Goal: Navigation & Orientation: Find specific page/section

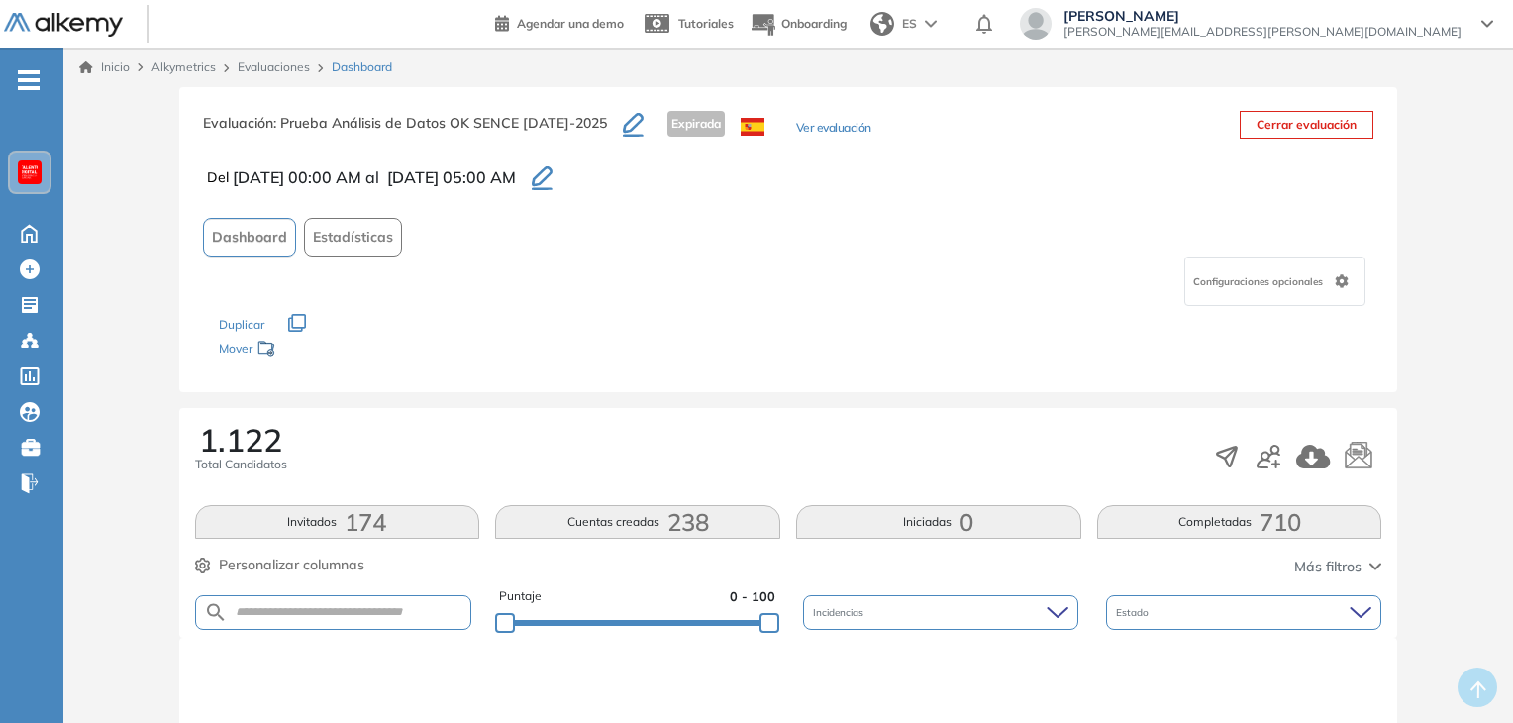
click at [796, 131] on button "Ver evaluación" at bounding box center [833, 129] width 75 height 21
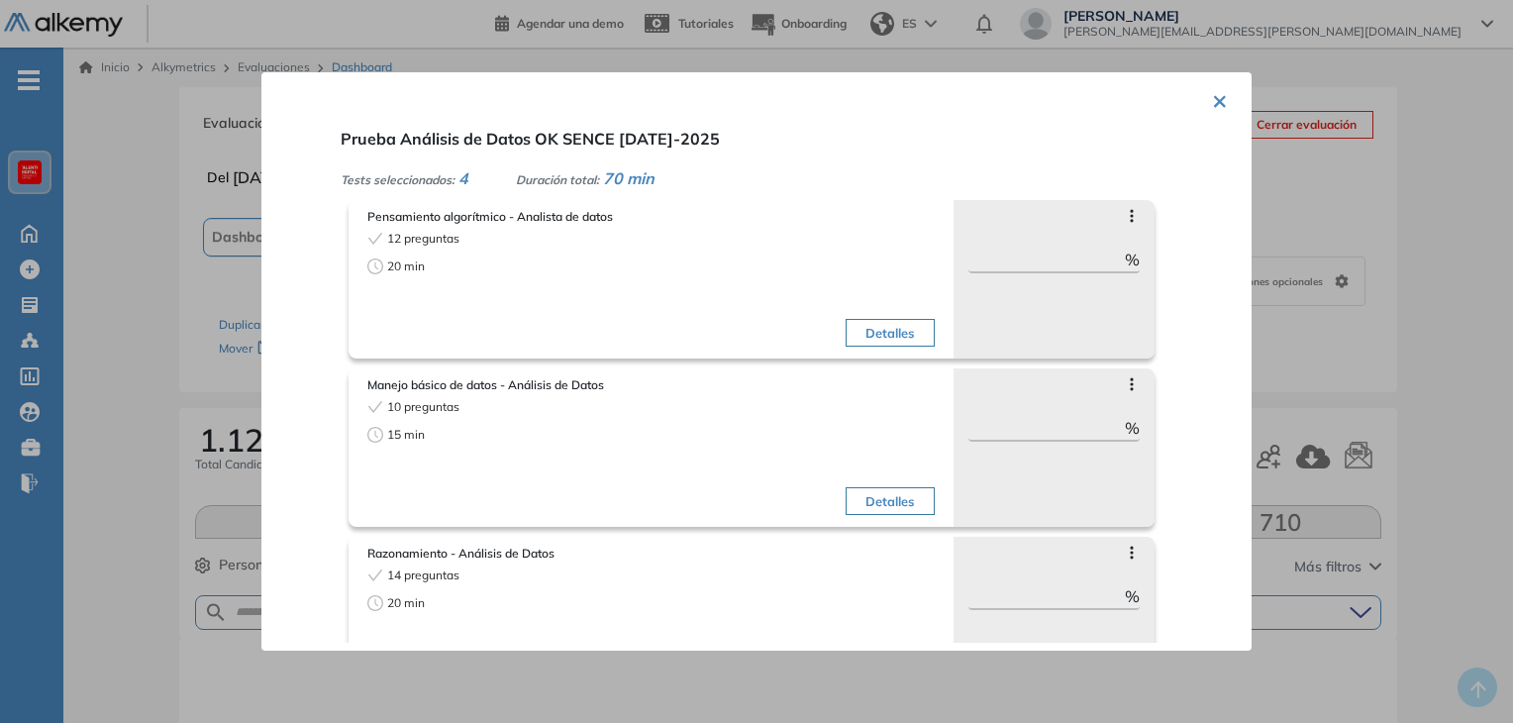
click at [512, 211] on span "Pensamiento algorítmico - Analista de datos" at bounding box center [650, 217] width 567 height 18
click at [880, 334] on button "Detalles" at bounding box center [889, 333] width 88 height 28
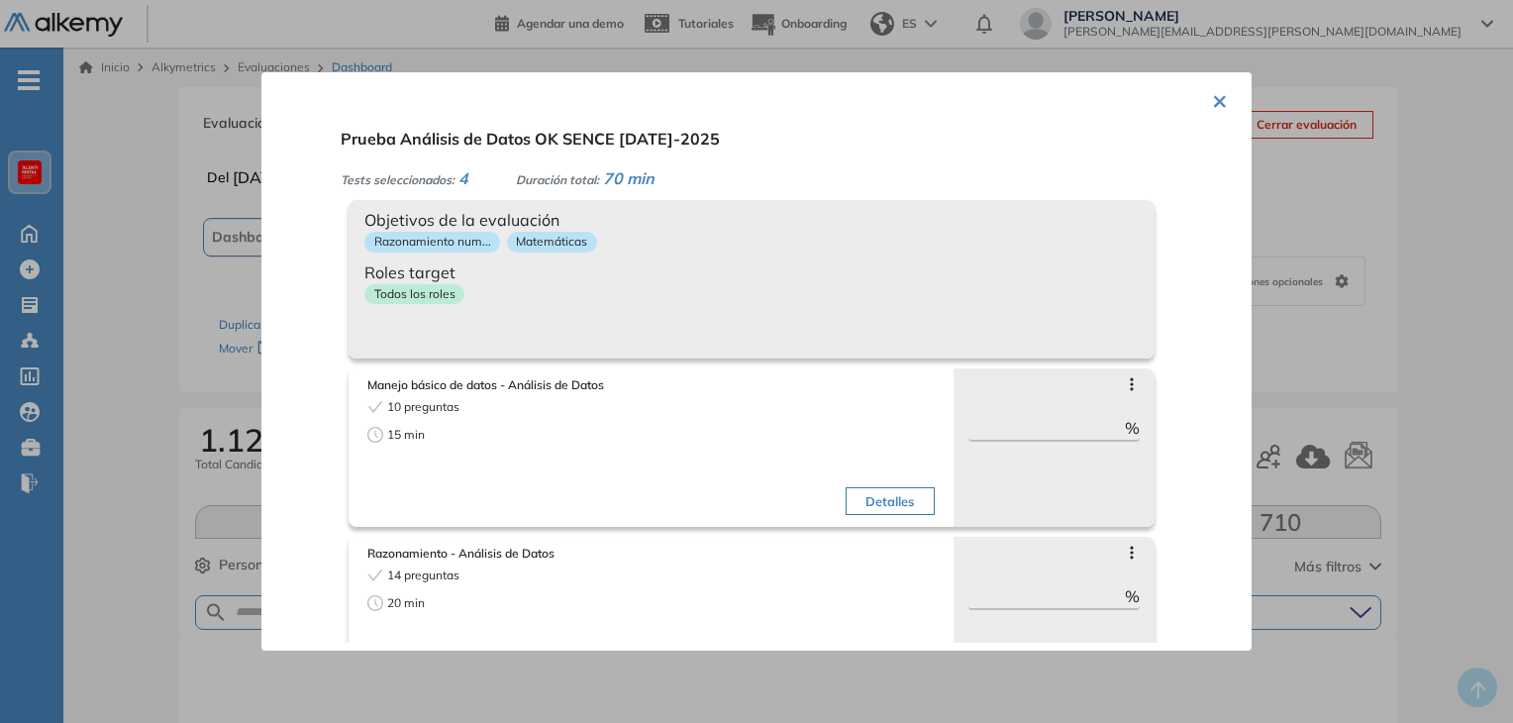
click at [624, 262] on span "Roles target" at bounding box center [751, 272] width 774 height 24
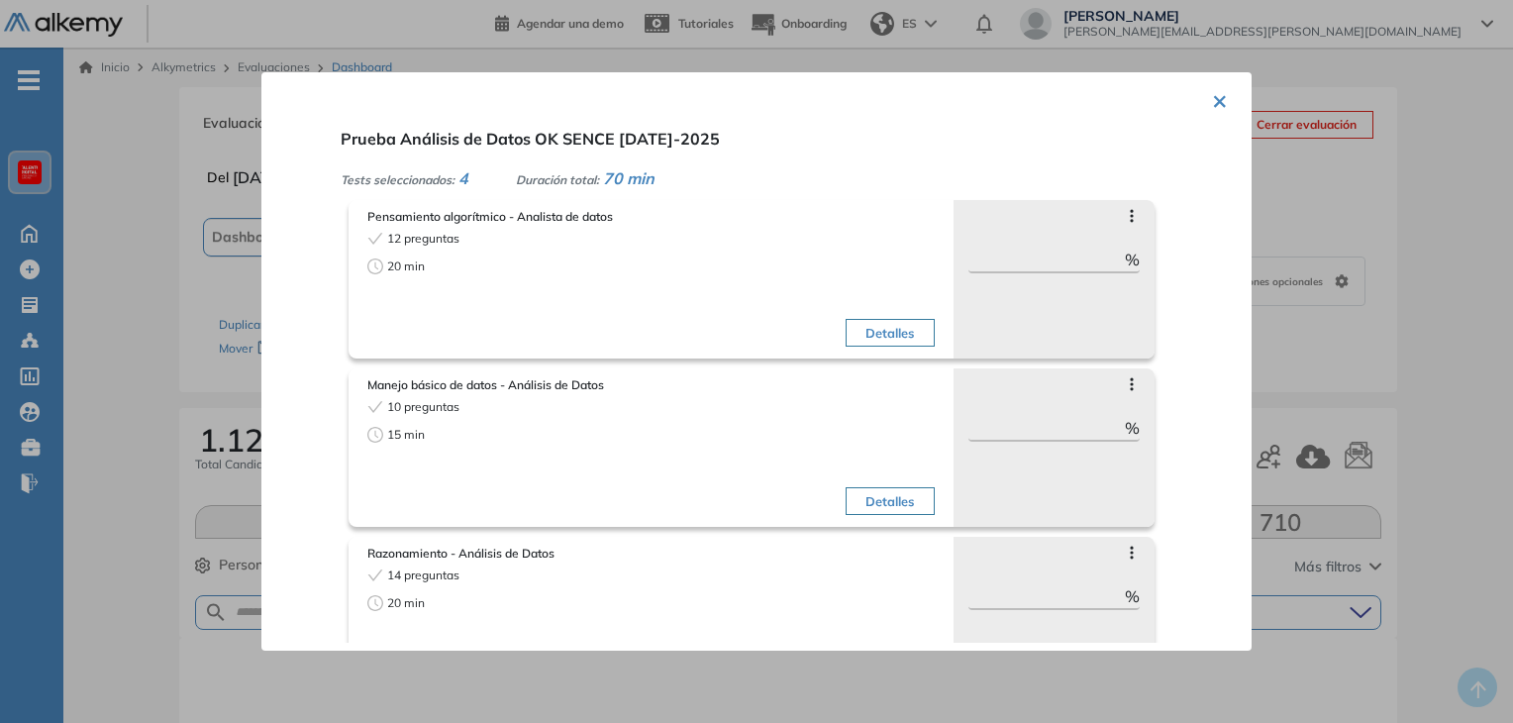
click at [624, 262] on div "20 min" at bounding box center [506, 266] width 278 height 18
click at [870, 334] on button "Detalles" at bounding box center [889, 333] width 88 height 28
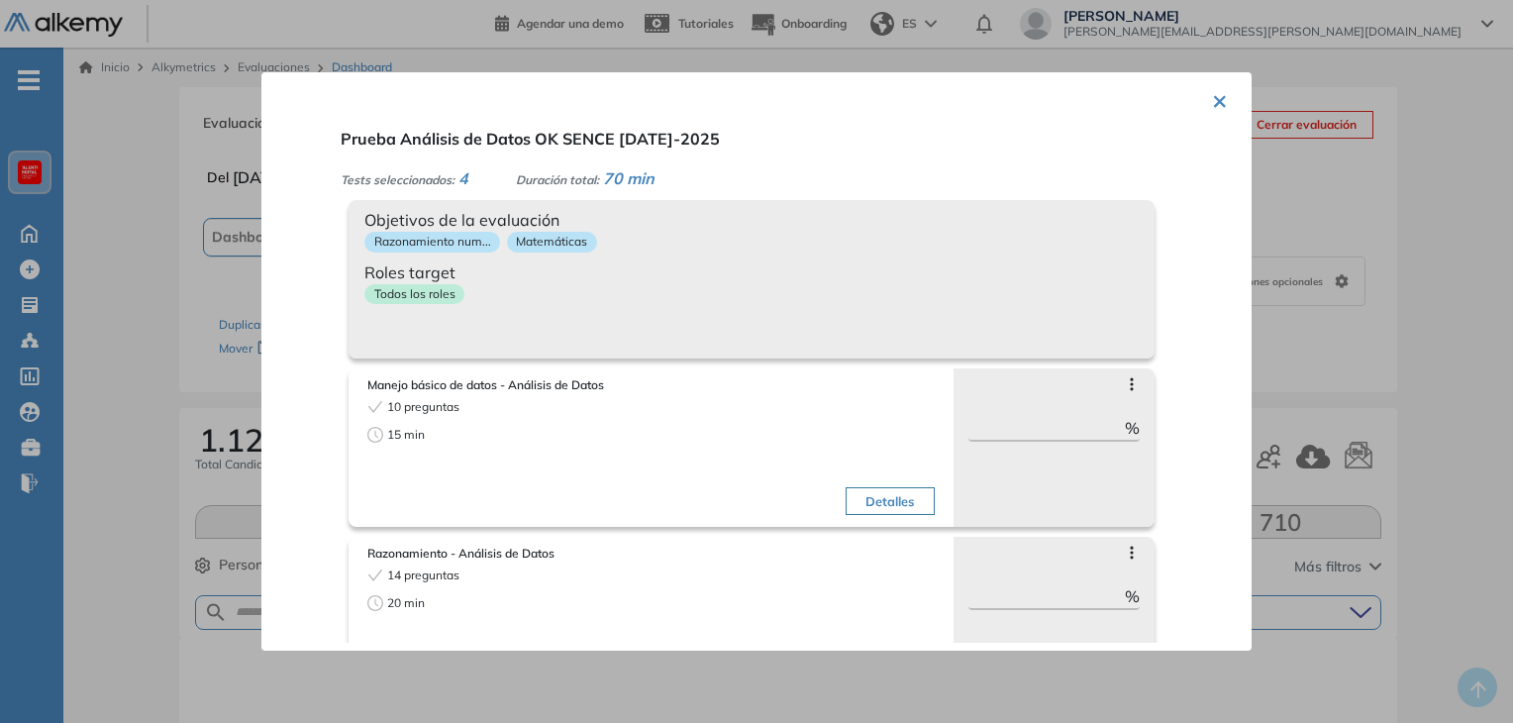
click at [1212, 98] on button "×" at bounding box center [1220, 99] width 16 height 39
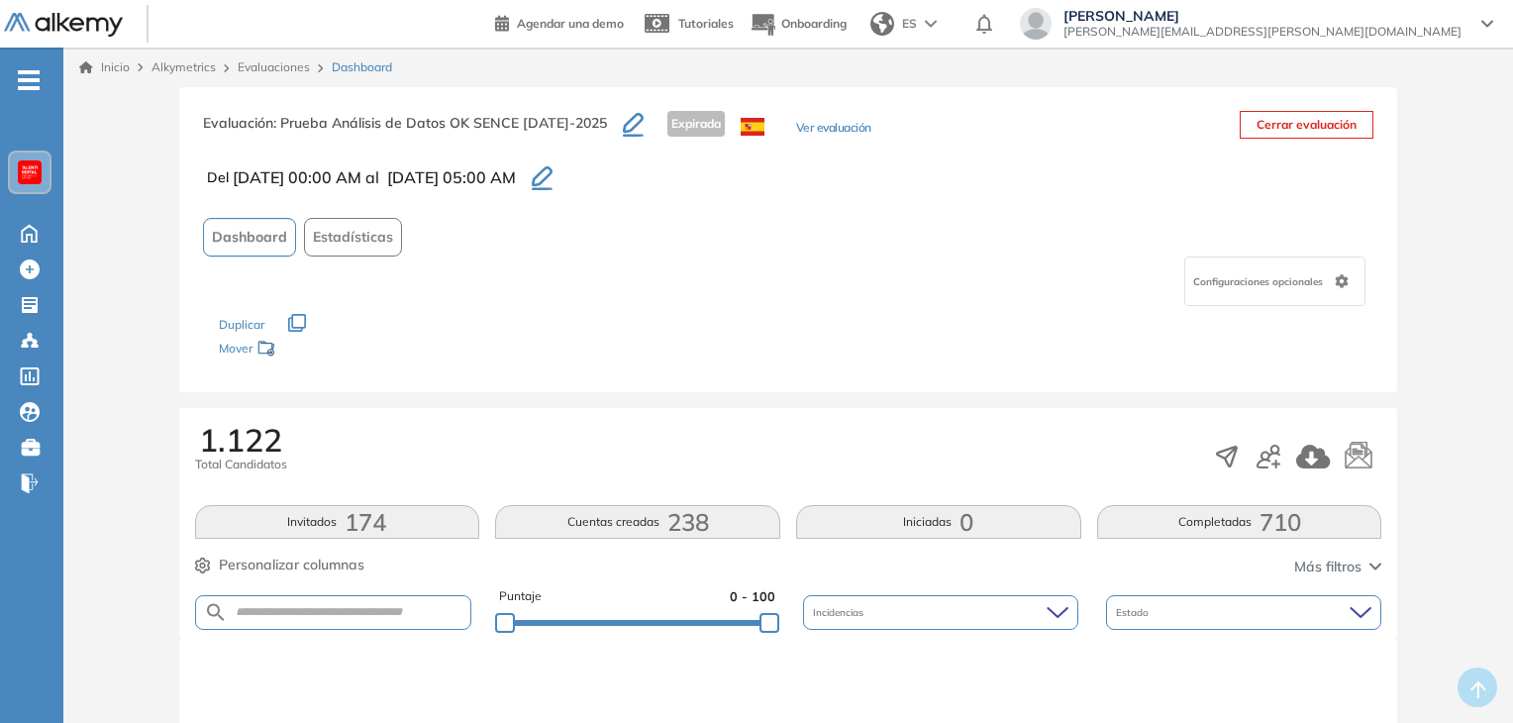
click at [113, 70] on link "Inicio" at bounding box center [104, 67] width 50 height 18
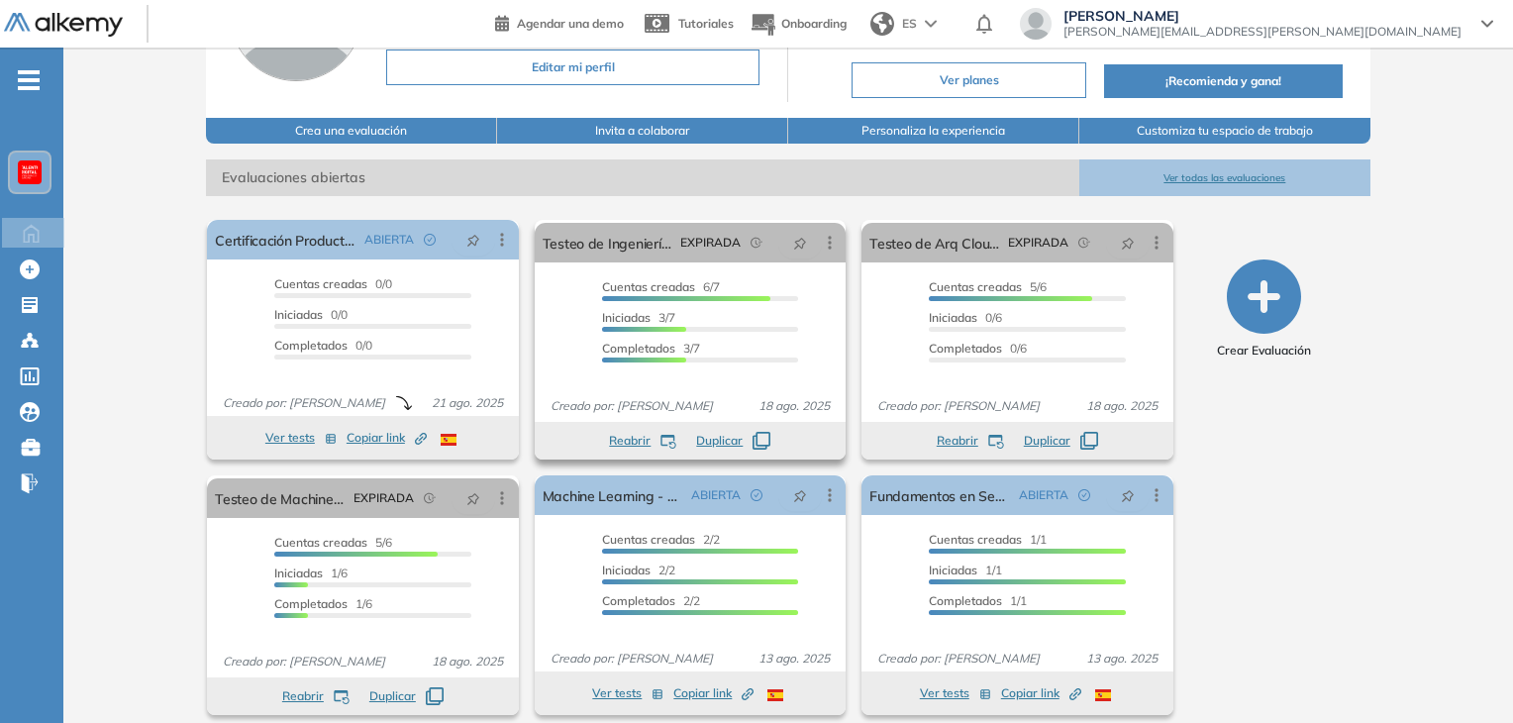
scroll to position [202, 0]
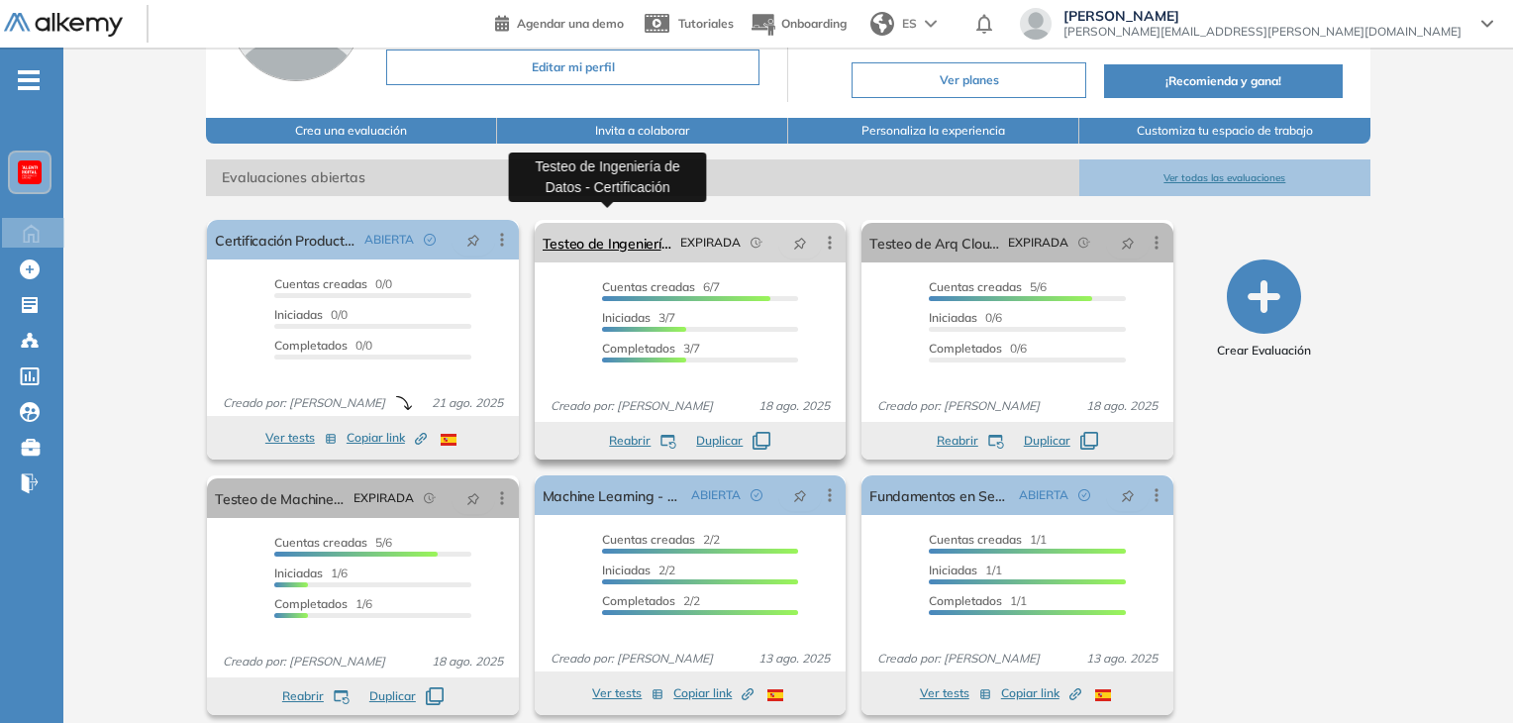
click at [640, 227] on link "Testeo de Ingeniería de Datos - Certificación" at bounding box center [607, 243] width 130 height 40
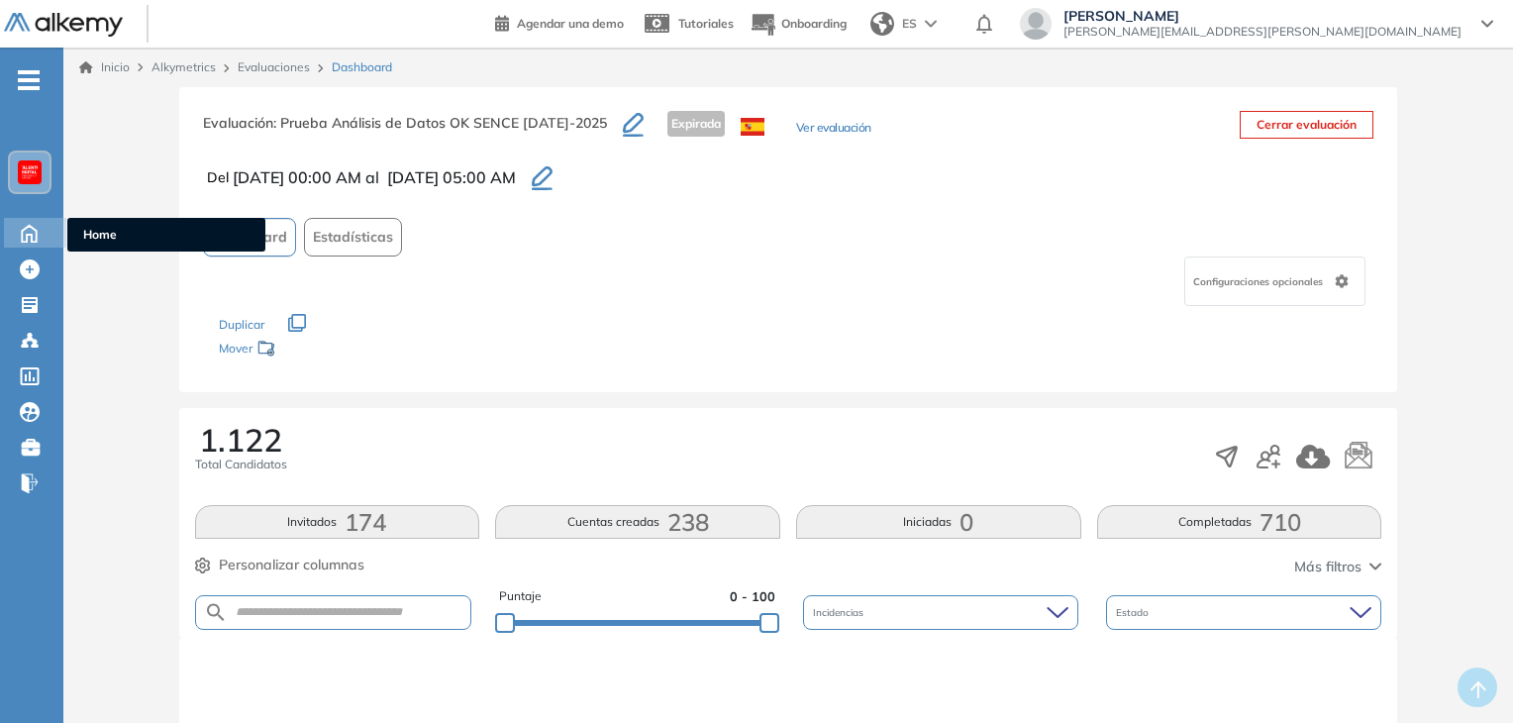
click at [28, 231] on icon at bounding box center [29, 232] width 35 height 24
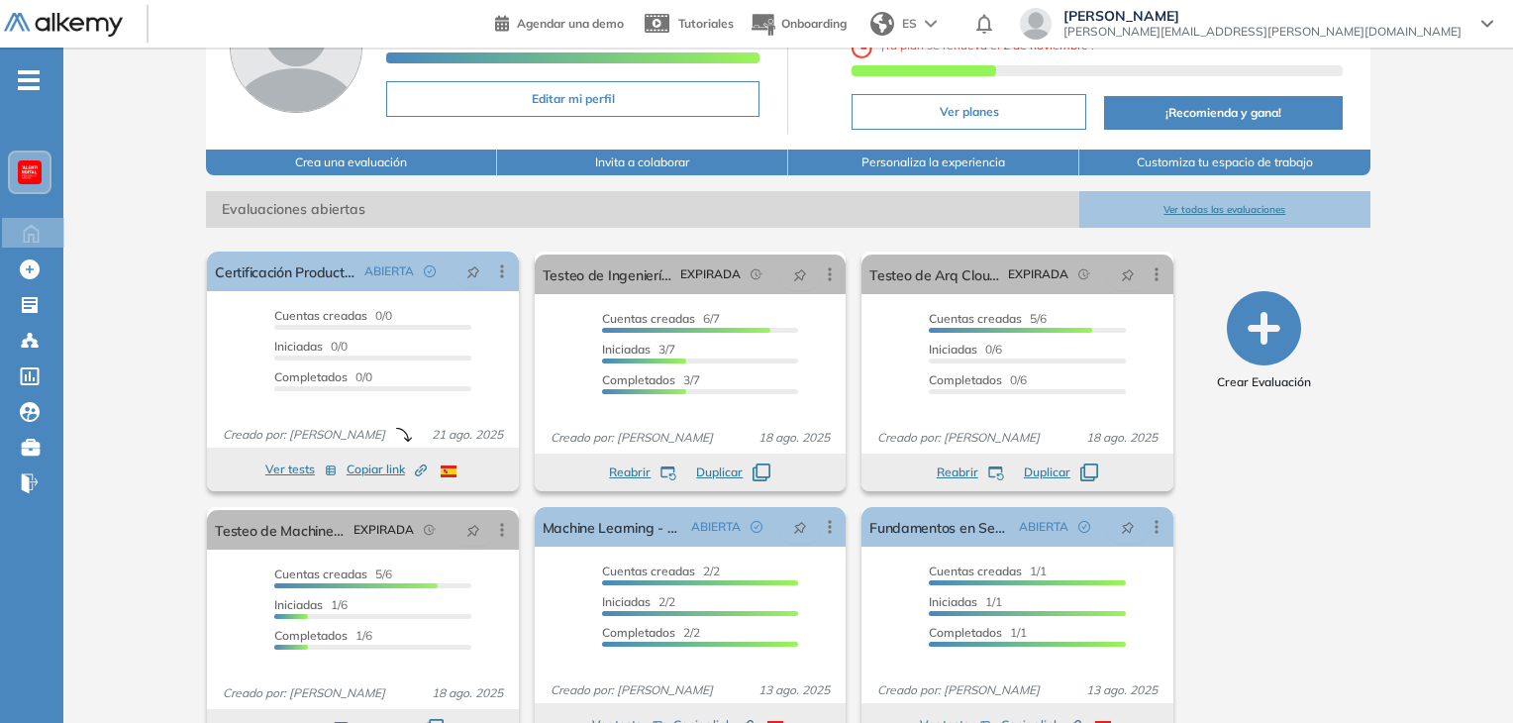
scroll to position [202, 0]
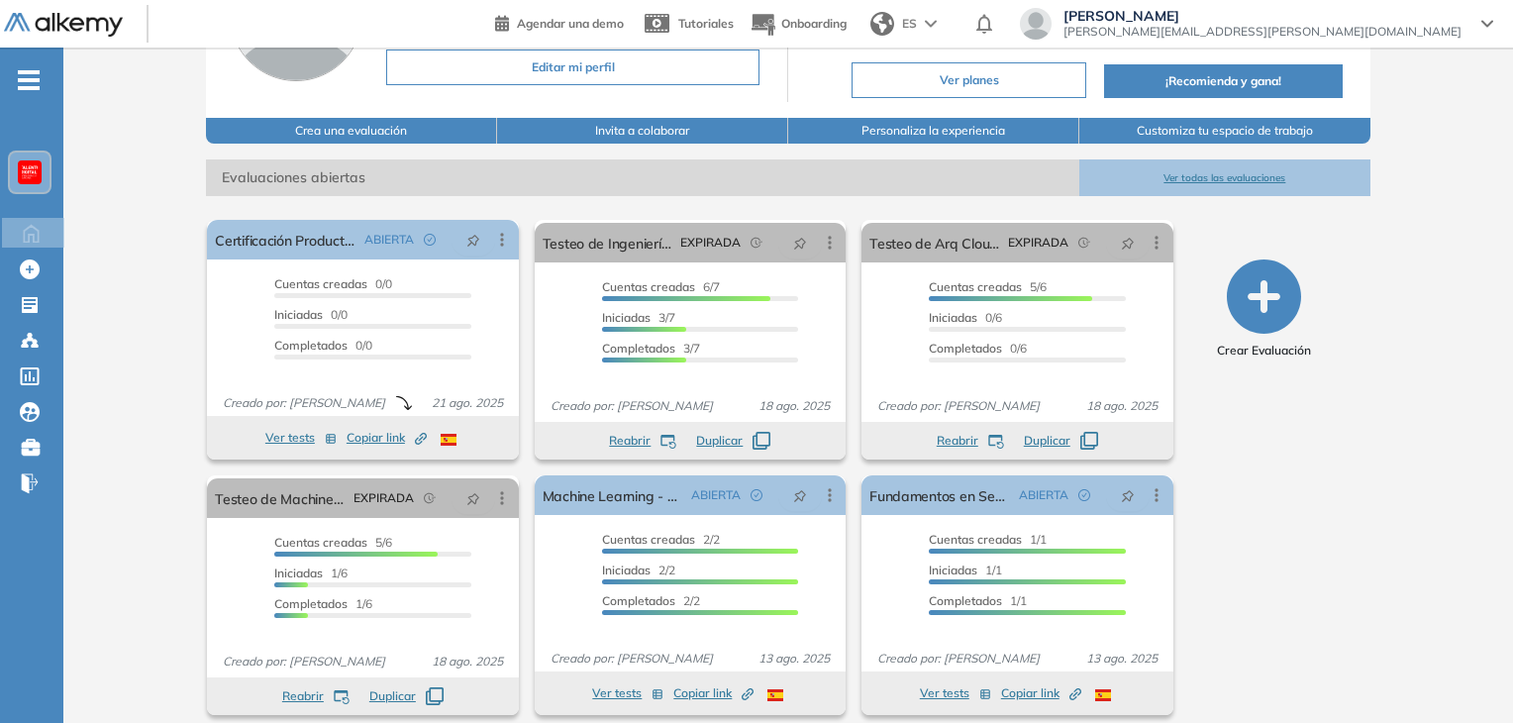
drag, startPoint x: 1330, startPoint y: 559, endPoint x: 1358, endPoint y: 491, distance: 73.7
click at [1356, 492] on div "Crear Evaluación" at bounding box center [1264, 467] width 196 height 511
click at [31, 306] on icon at bounding box center [30, 305] width 20 height 20
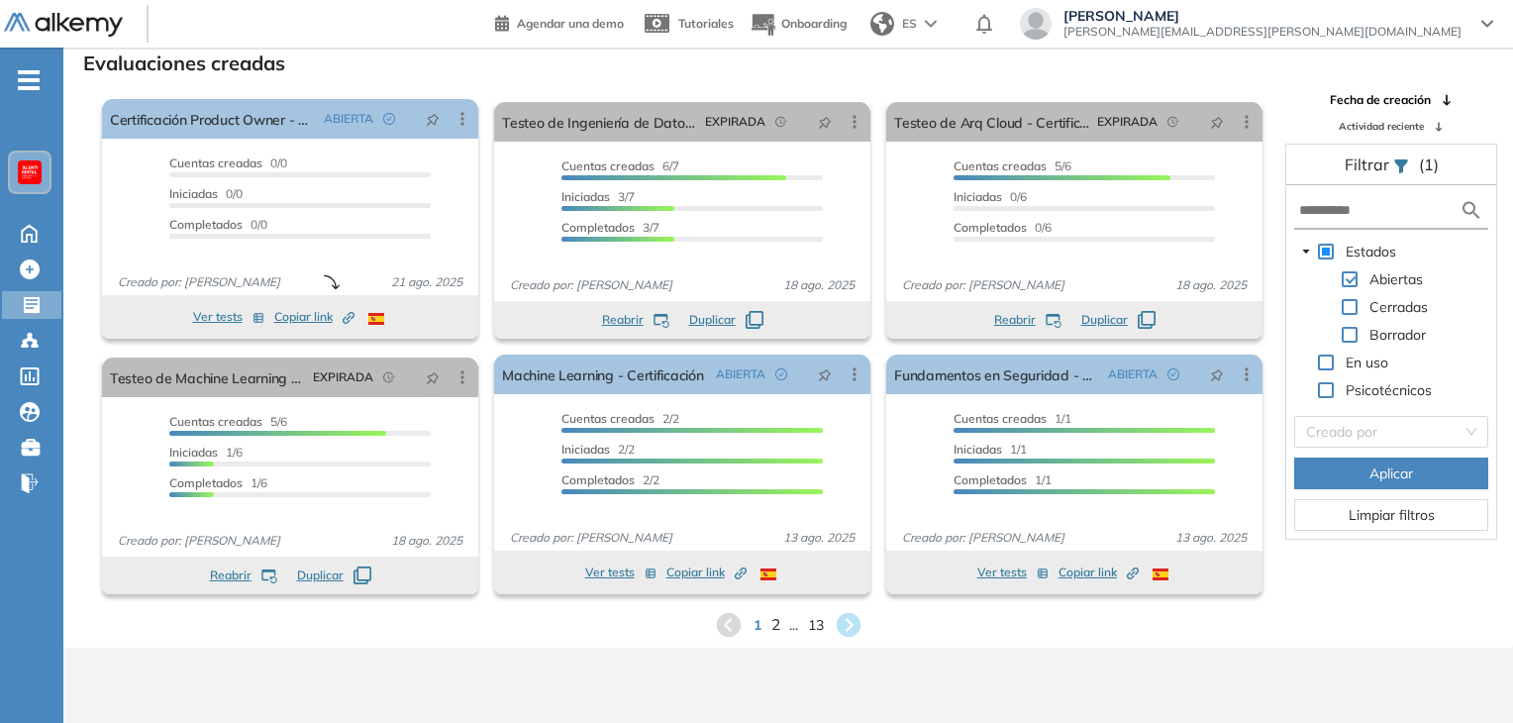
click at [775, 626] on span "2" at bounding box center [774, 624] width 9 height 23
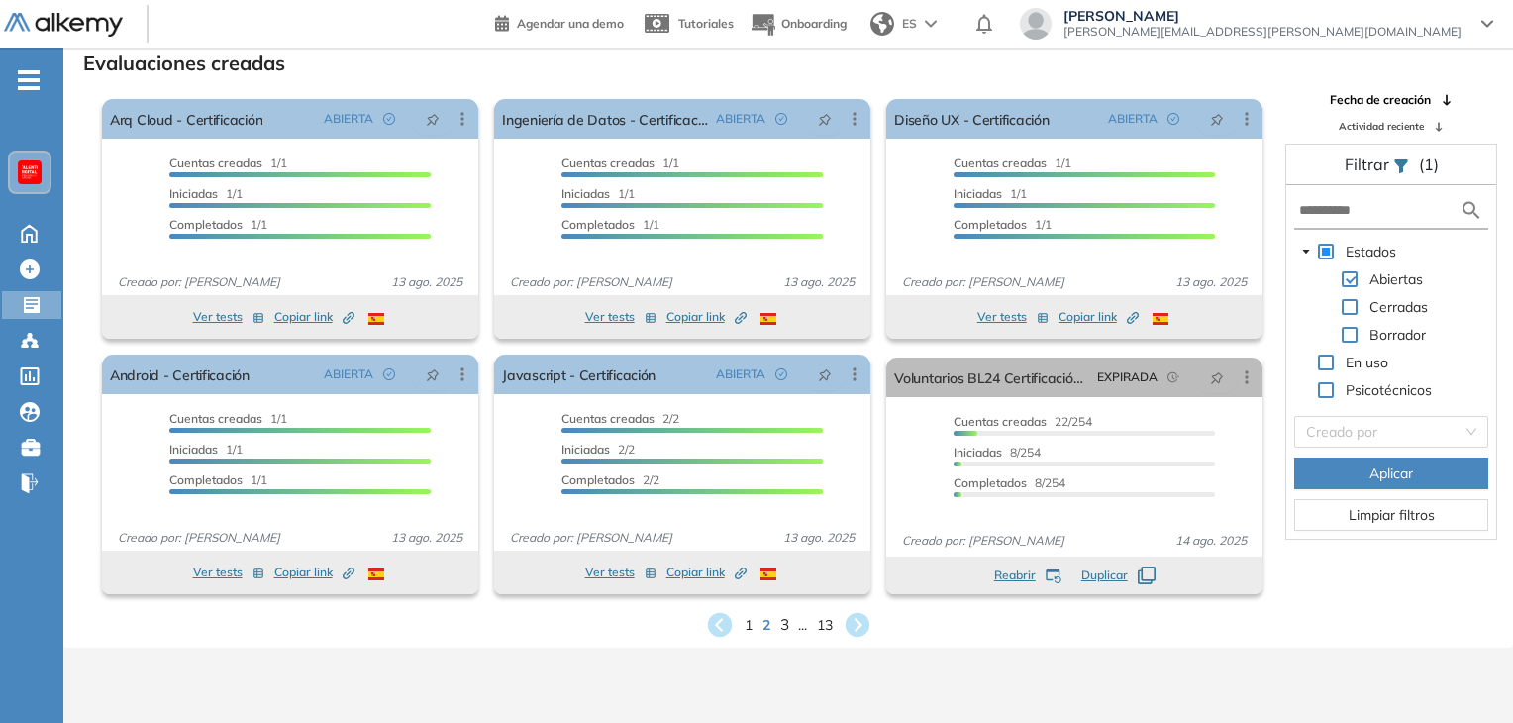
click at [784, 631] on span "3" at bounding box center [783, 624] width 9 height 23
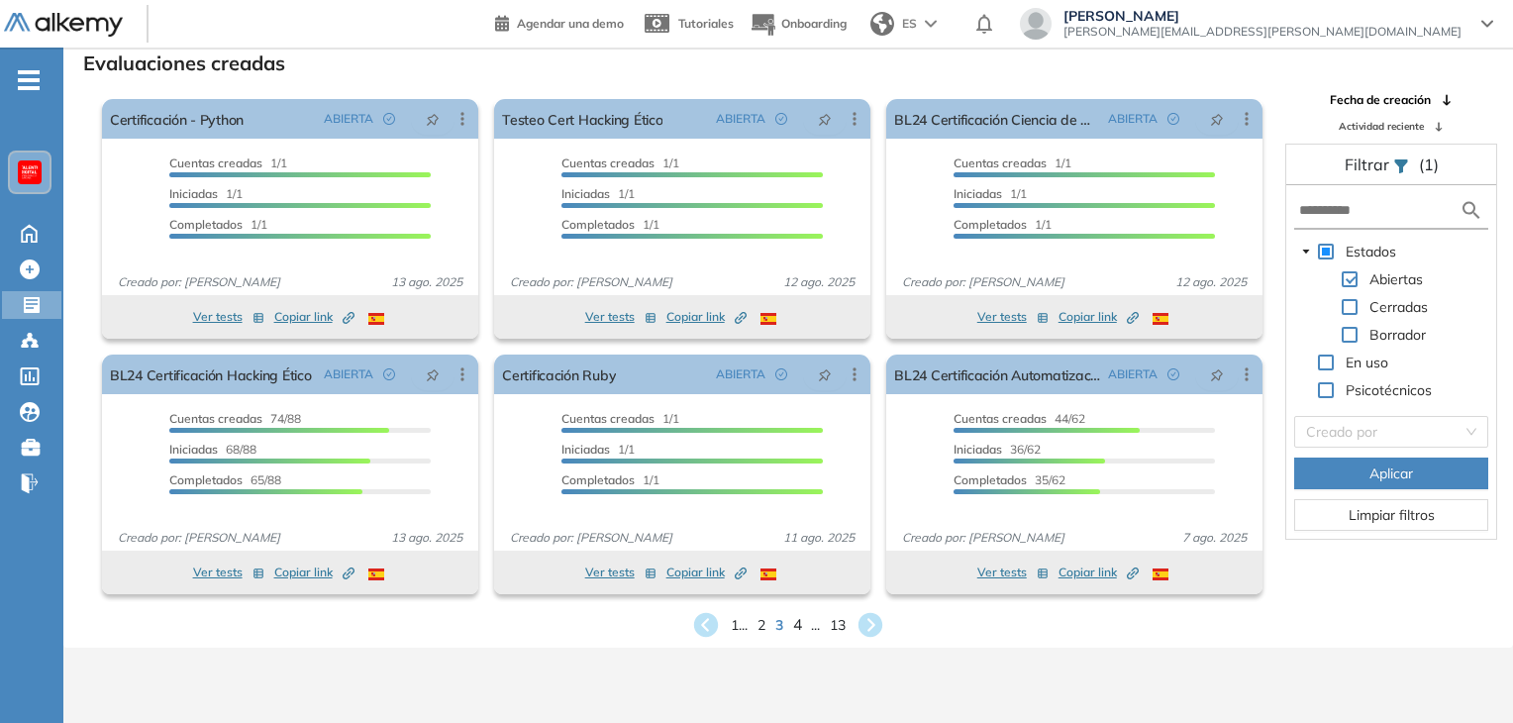
click at [796, 623] on span "4" at bounding box center [797, 624] width 9 height 23
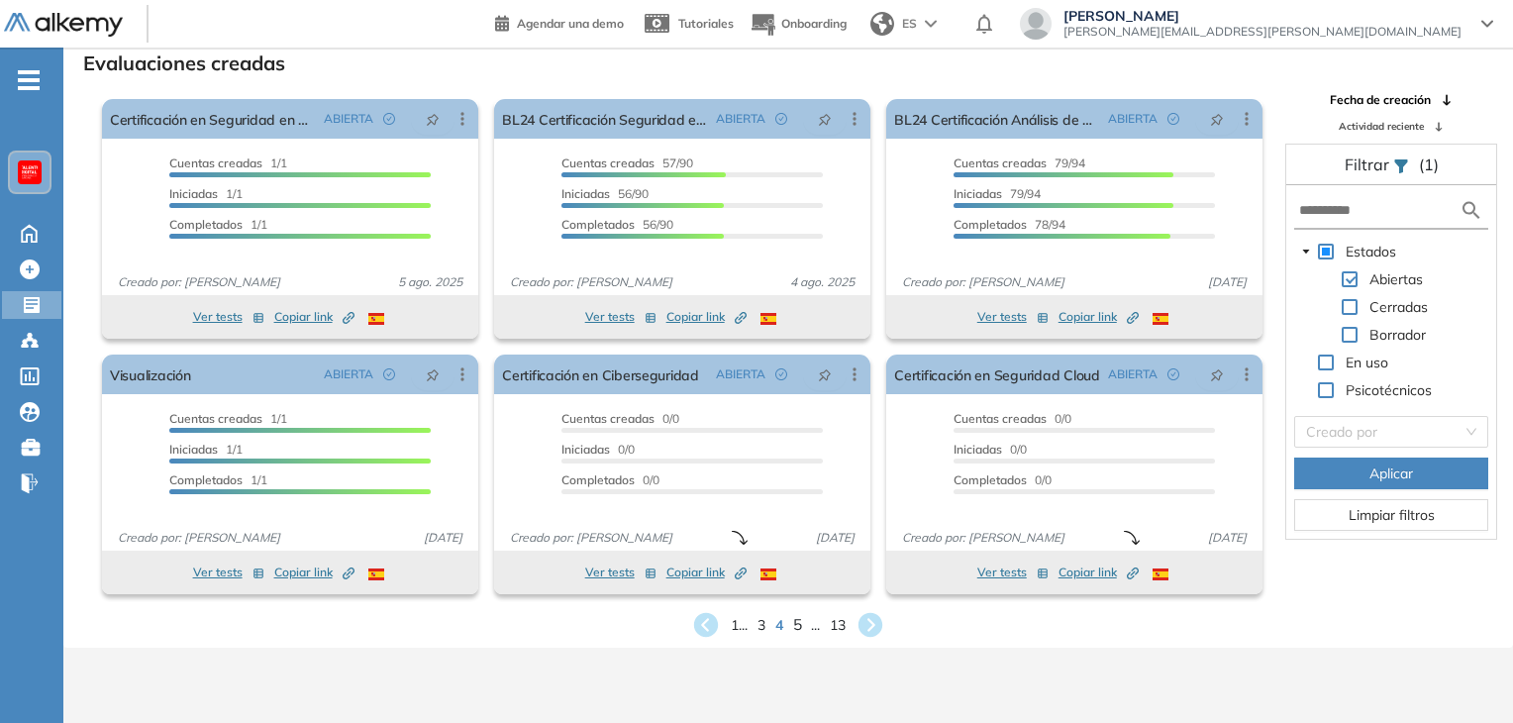
click at [797, 626] on span "5" at bounding box center [797, 624] width 9 height 23
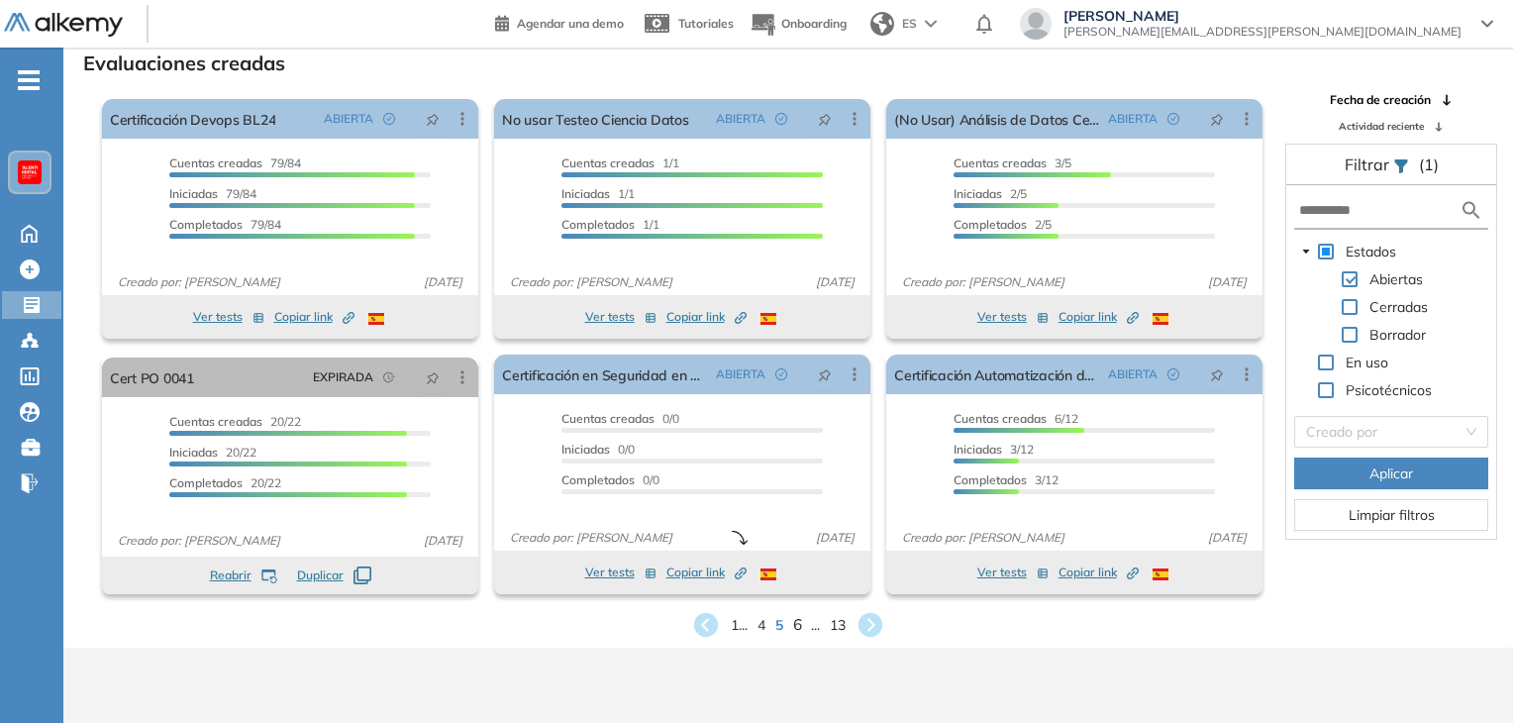
click at [798, 630] on span "6" at bounding box center [797, 624] width 9 height 23
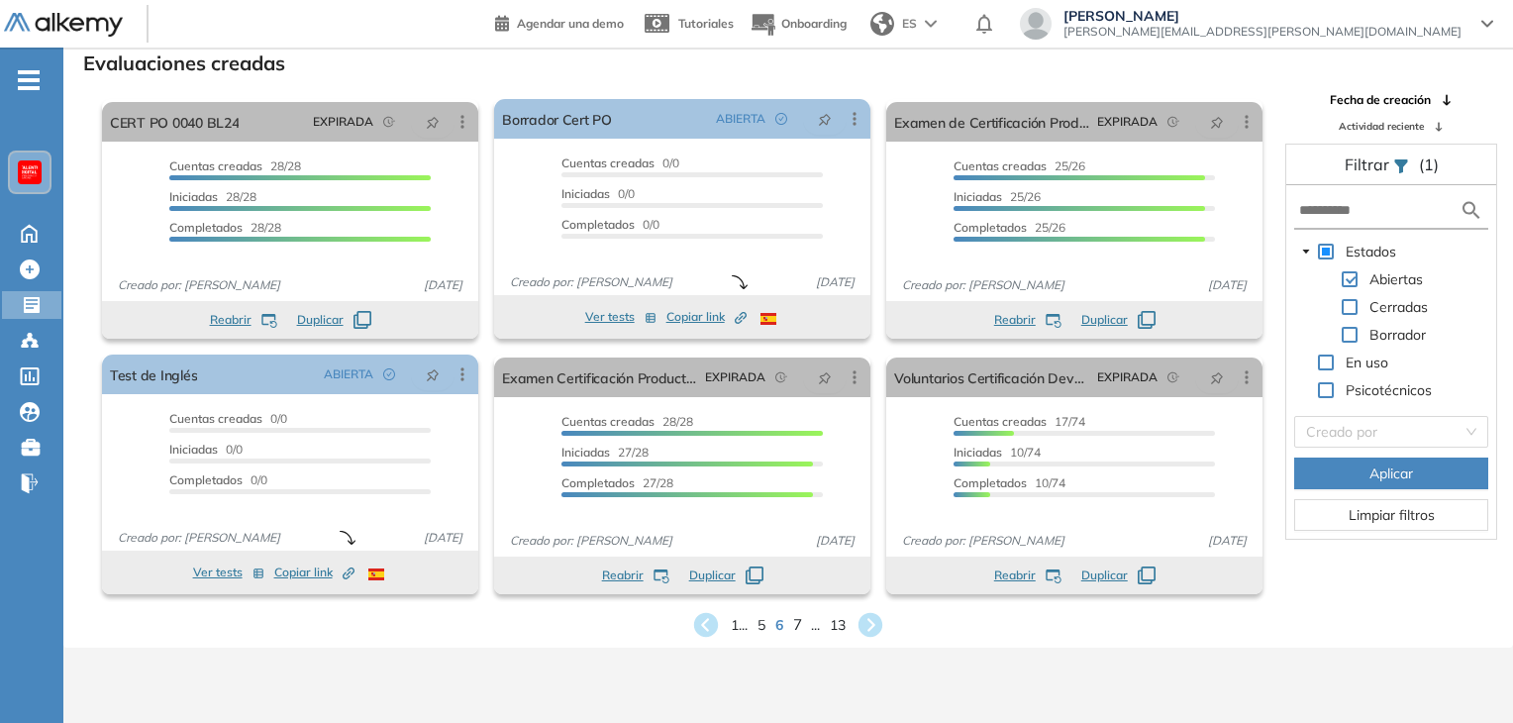
click at [798, 622] on span "7" at bounding box center [797, 624] width 9 height 23
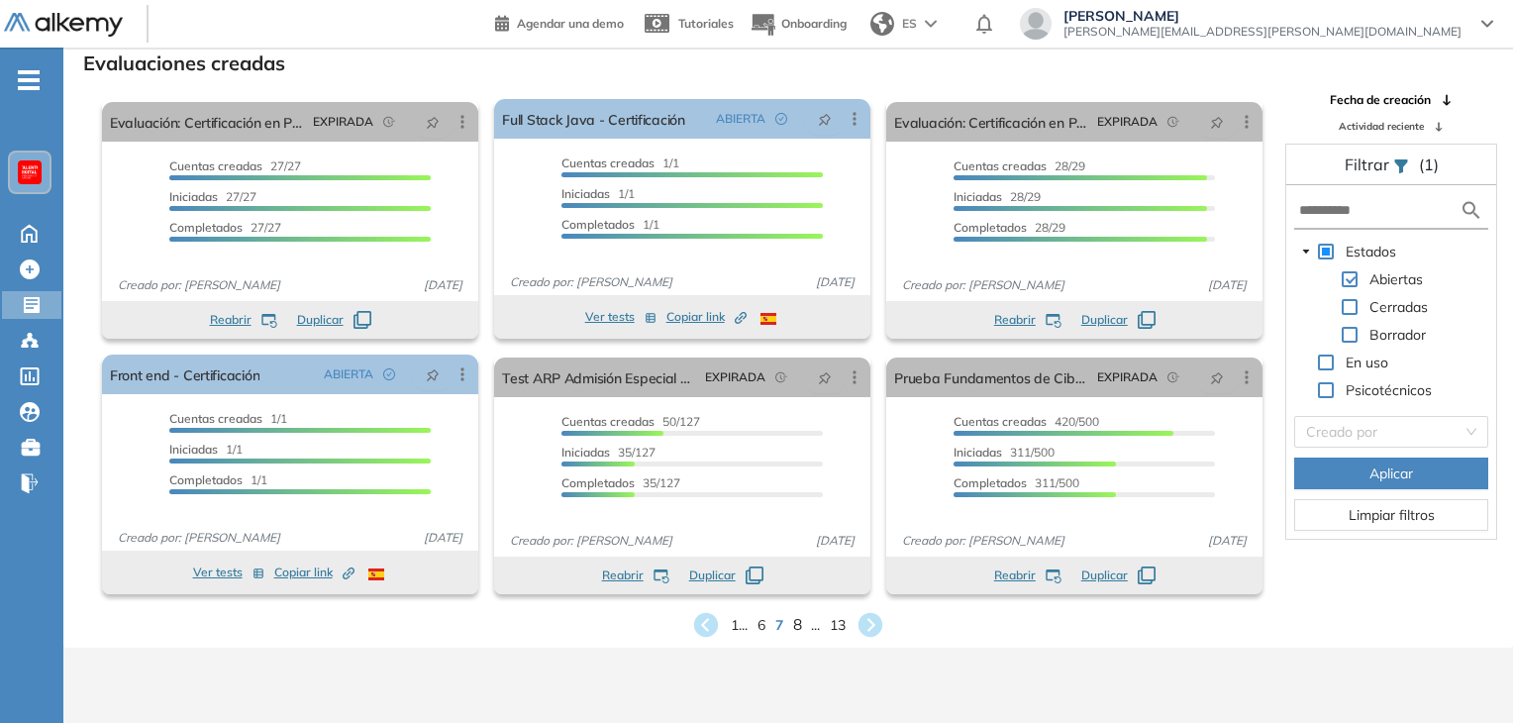
click at [796, 628] on span "8" at bounding box center [797, 624] width 9 height 23
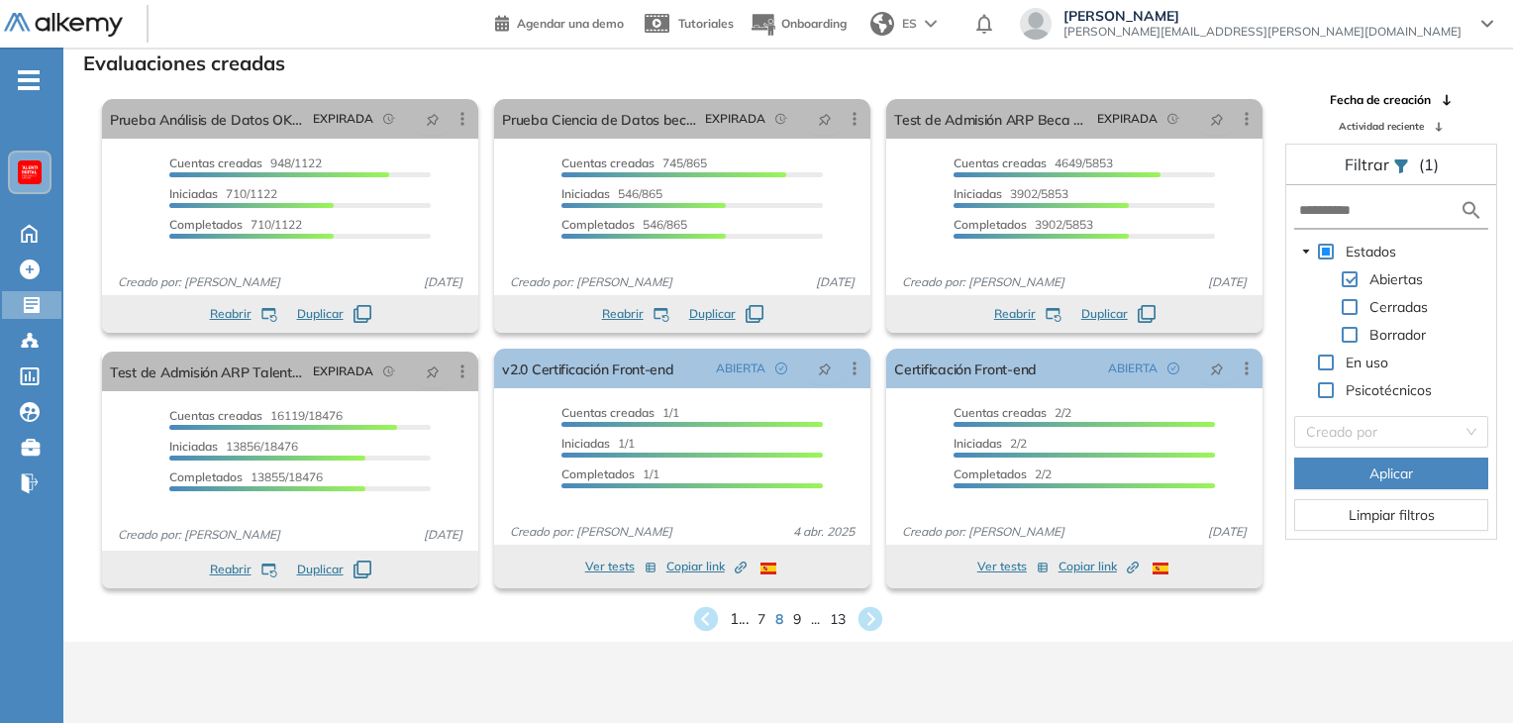
click at [732, 623] on span "1 ..." at bounding box center [739, 618] width 19 height 23
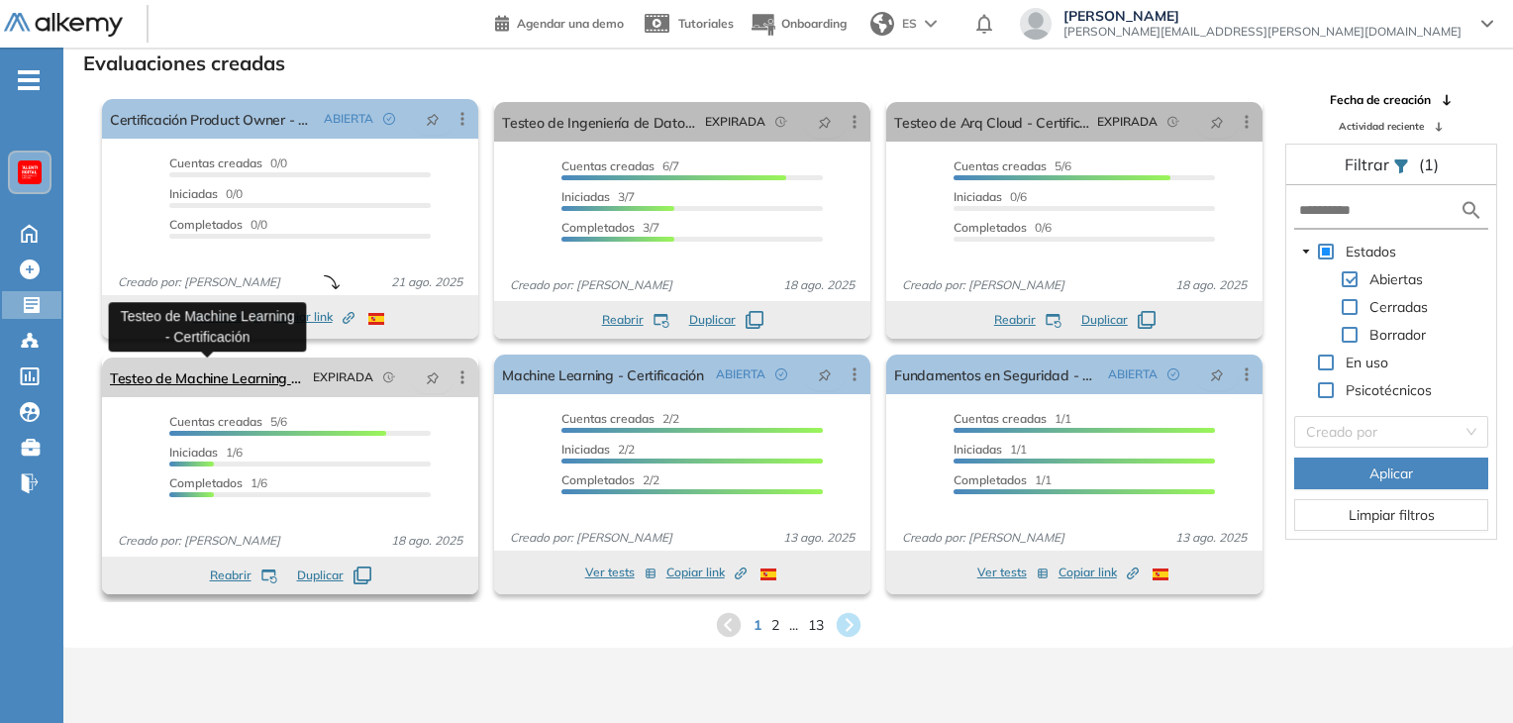
click at [249, 375] on link "Testeo de Machine Learning - Certificación" at bounding box center [207, 377] width 195 height 40
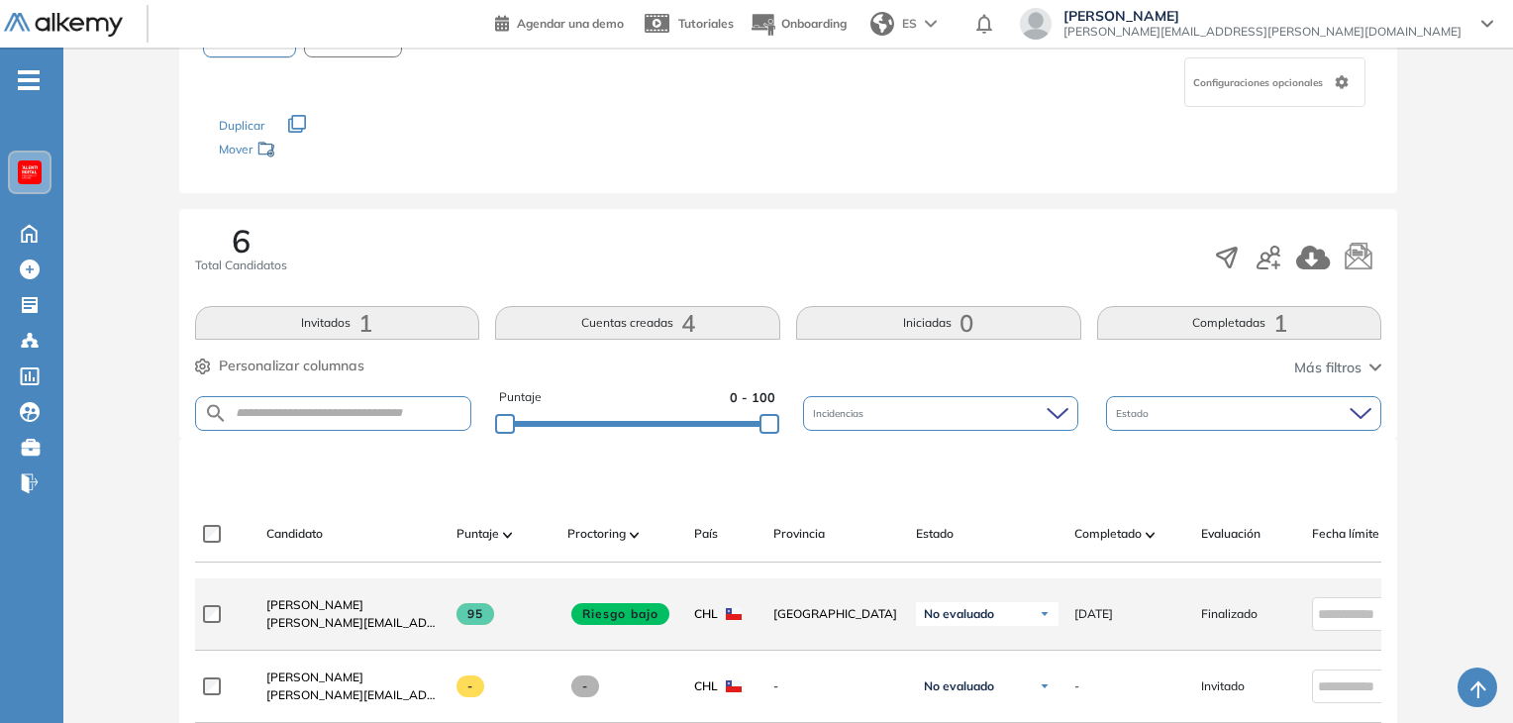
scroll to position [196, 0]
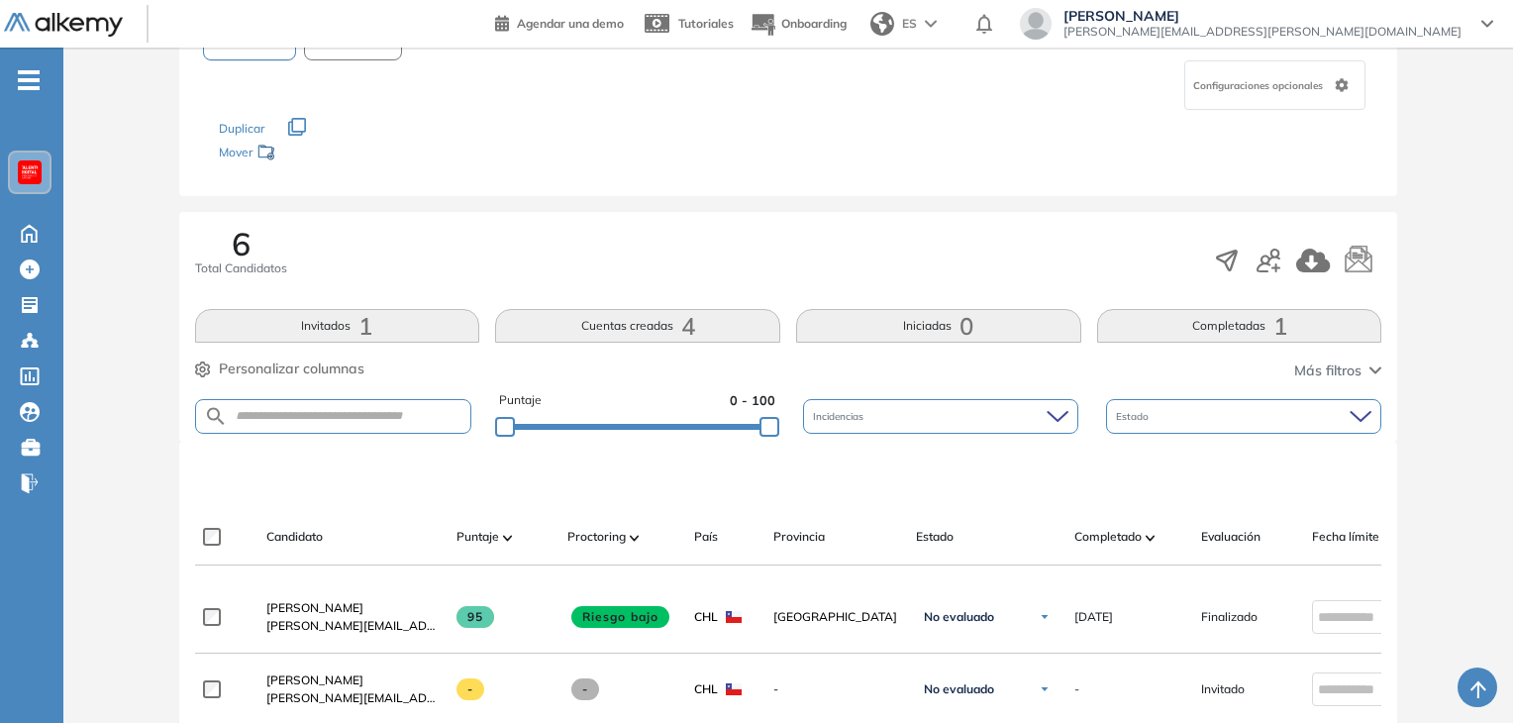
click at [1485, 26] on icon at bounding box center [1487, 24] width 10 height 5
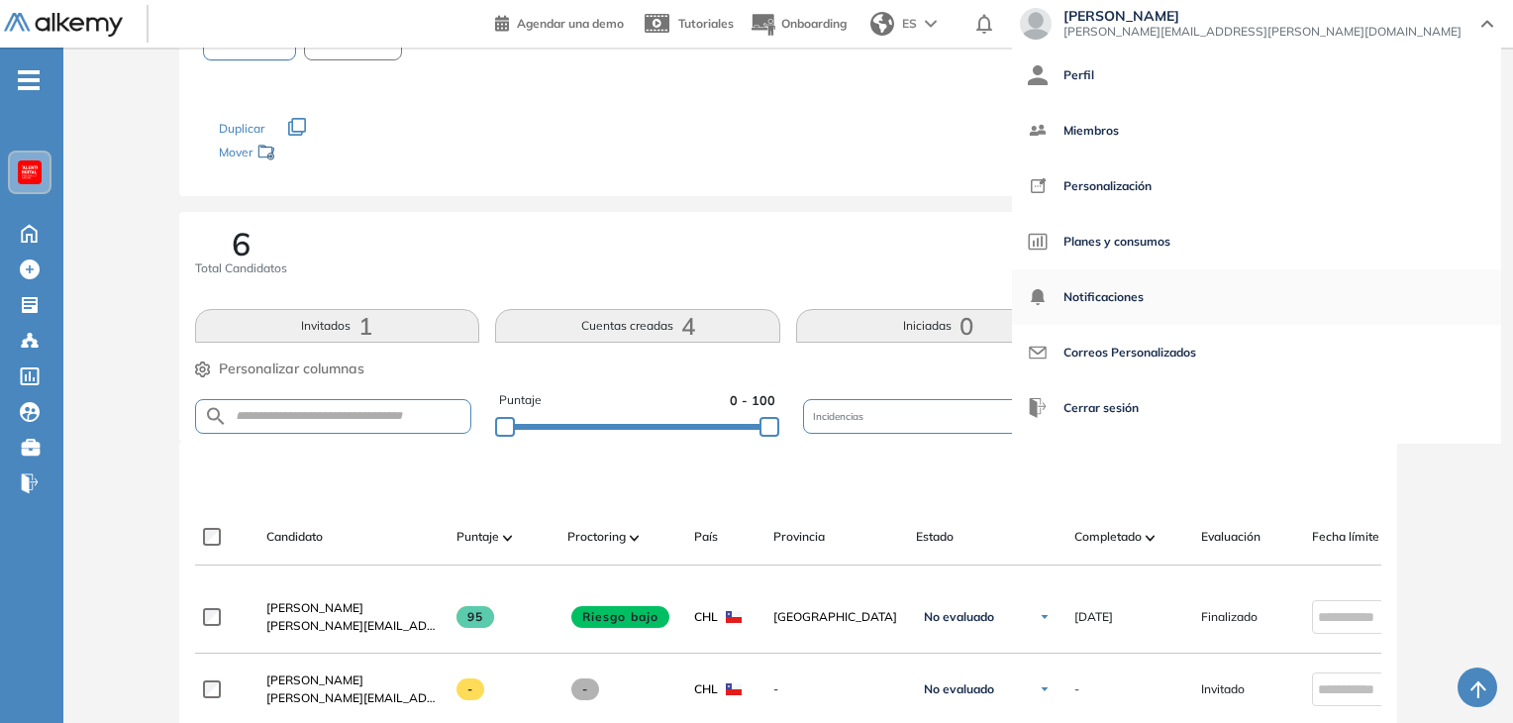
click at [1143, 299] on span "Notificaciones" at bounding box center [1103, 297] width 80 height 48
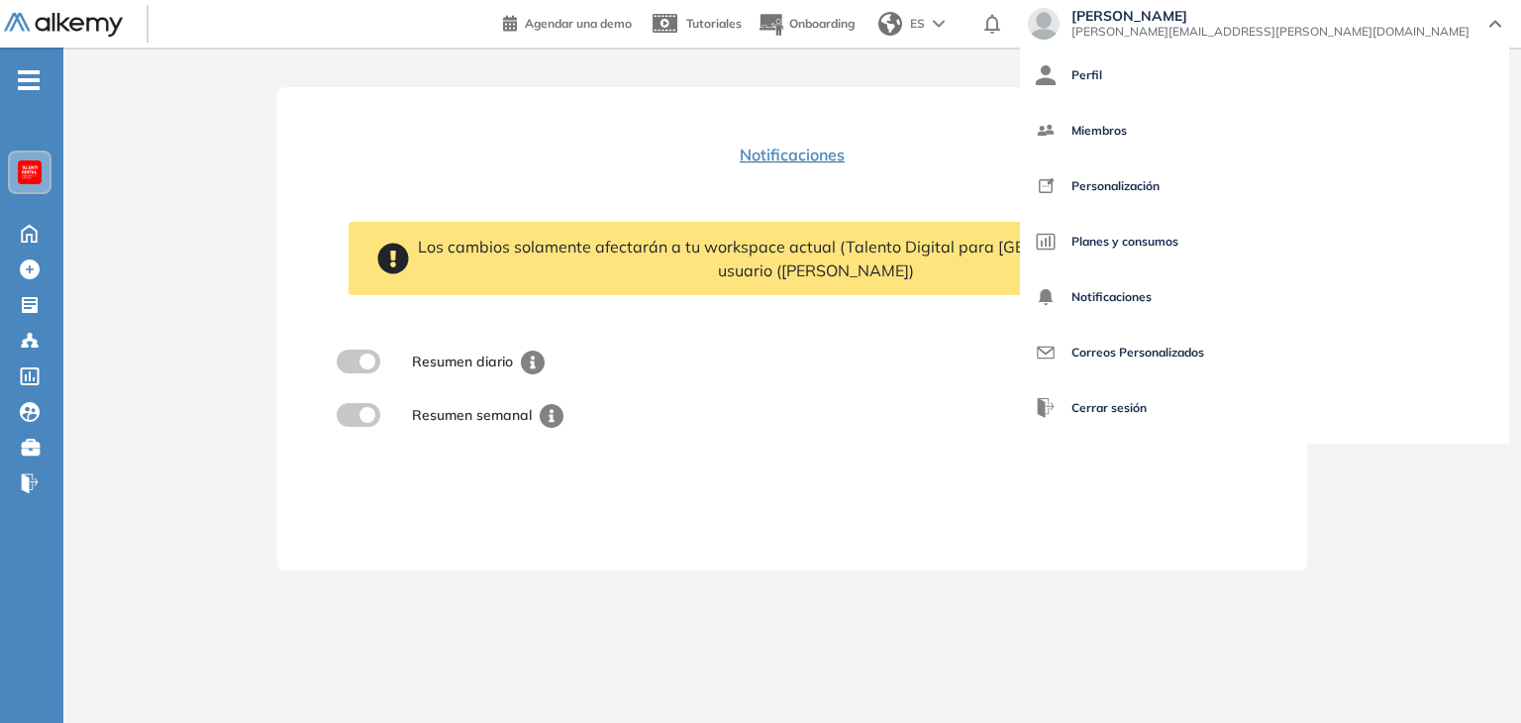
click at [944, 23] on img at bounding box center [939, 24] width 12 height 8
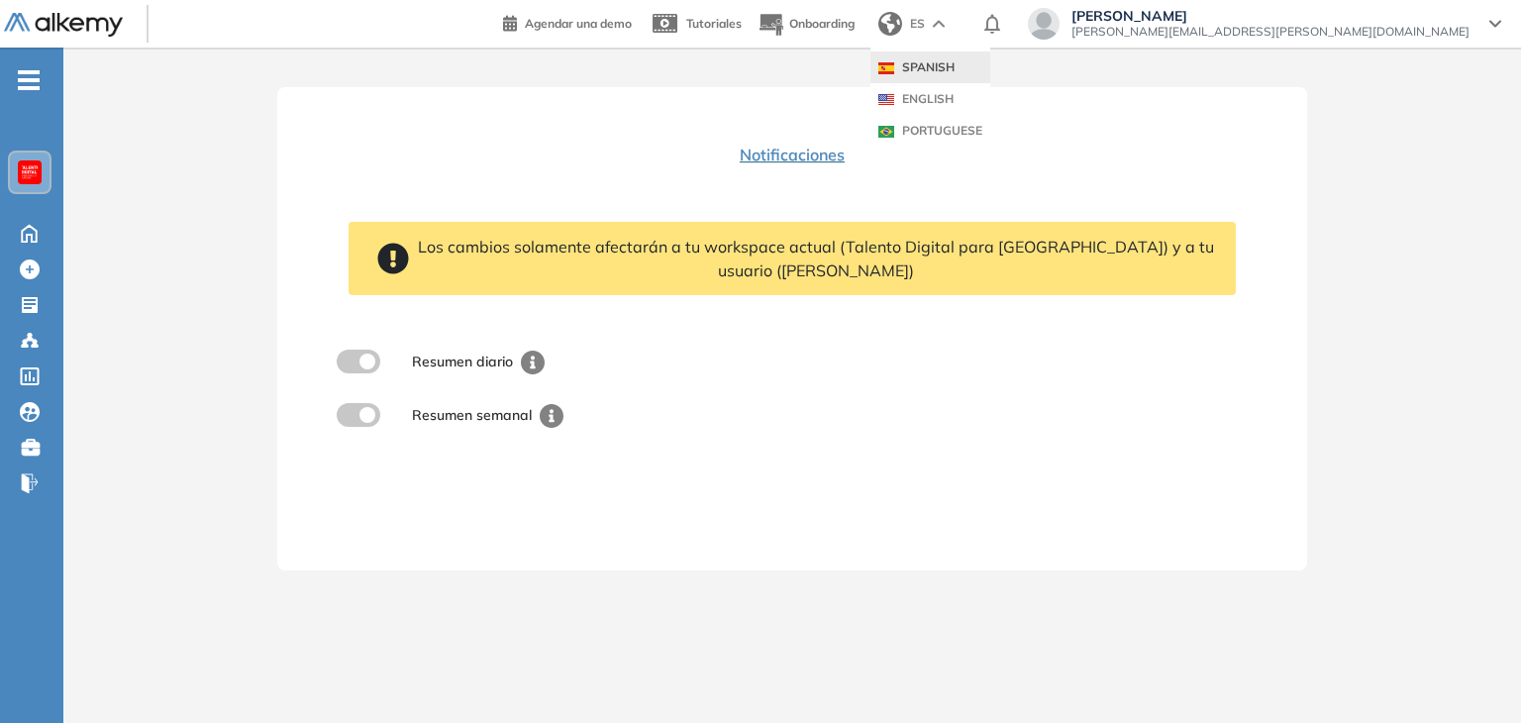
click at [956, 22] on div "ES" at bounding box center [913, 24] width 86 height 40
click at [1000, 23] on icon at bounding box center [992, 24] width 16 height 20
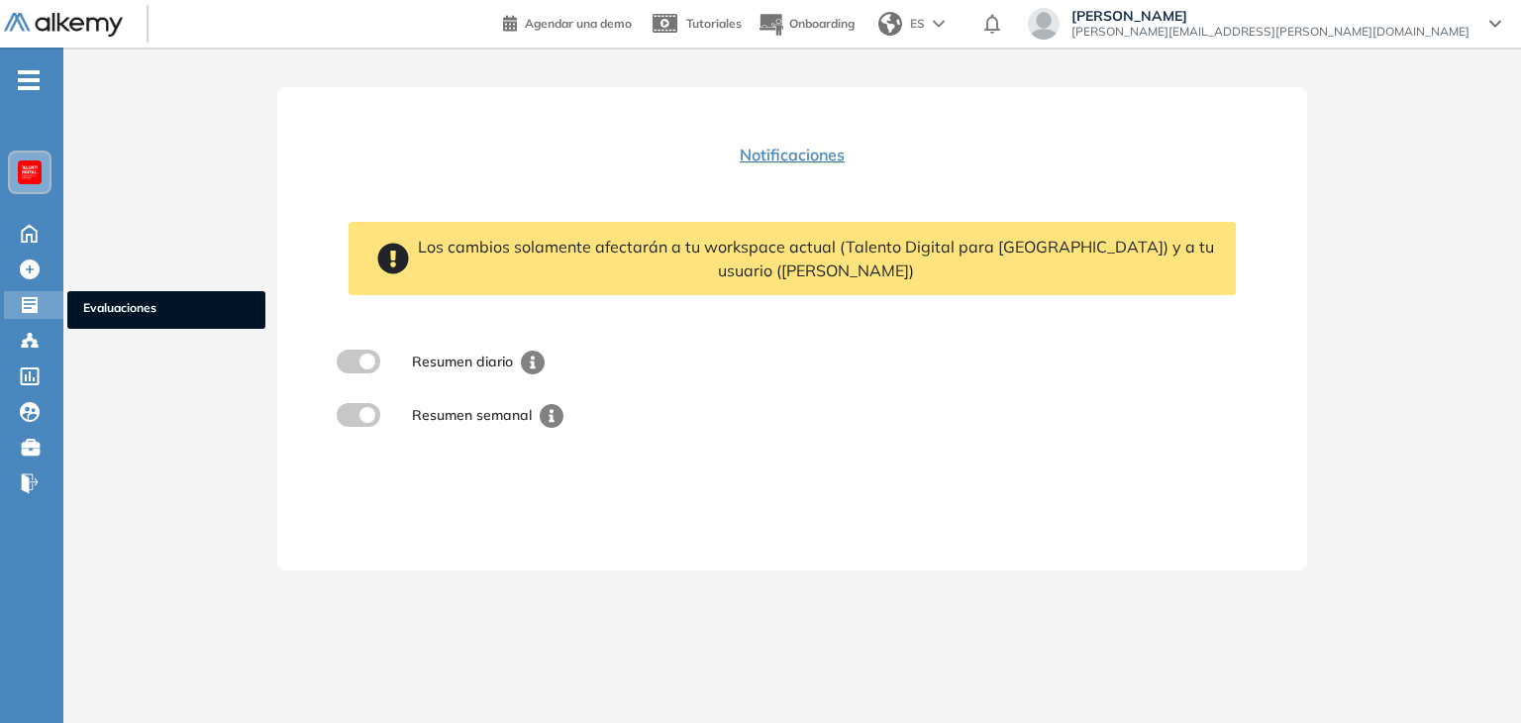
click at [26, 302] on icon at bounding box center [30, 305] width 20 height 20
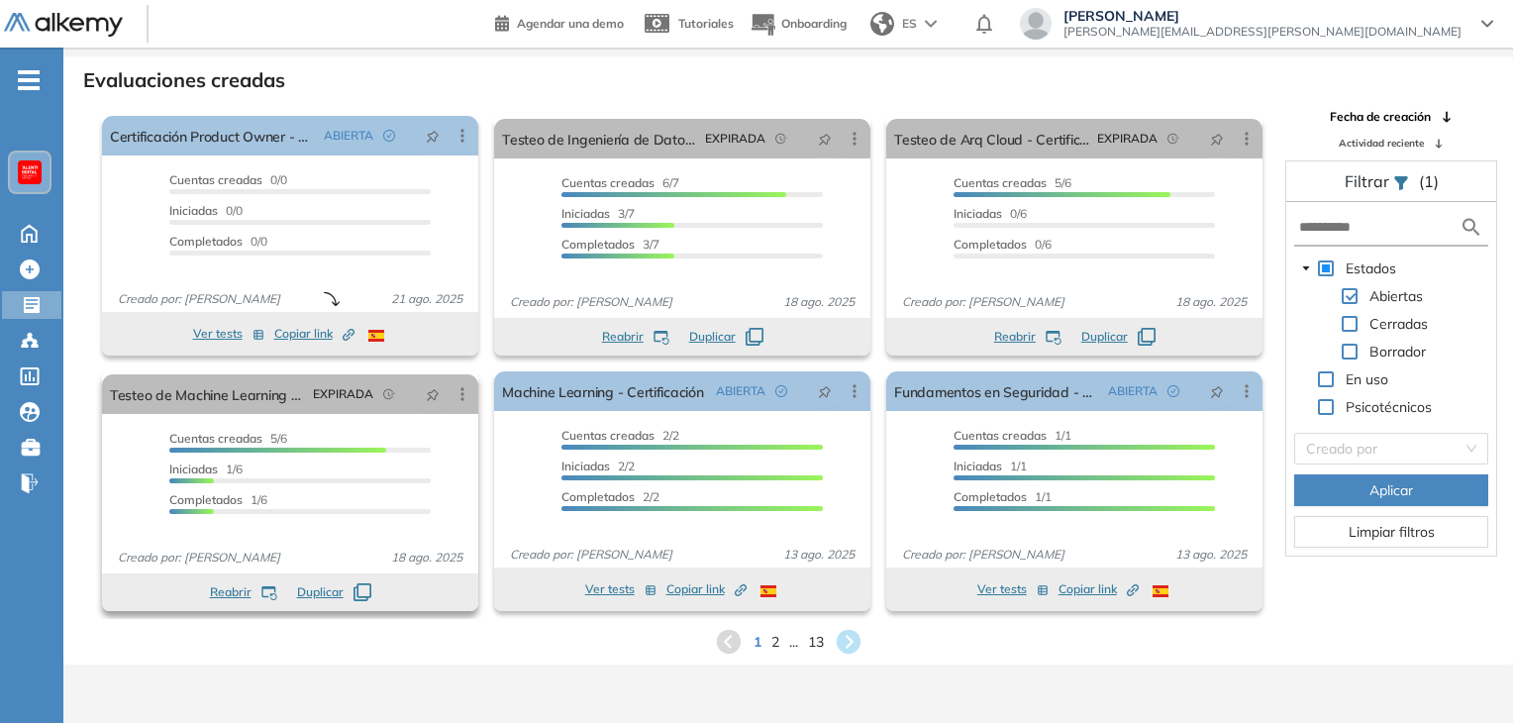
scroll to position [48, 0]
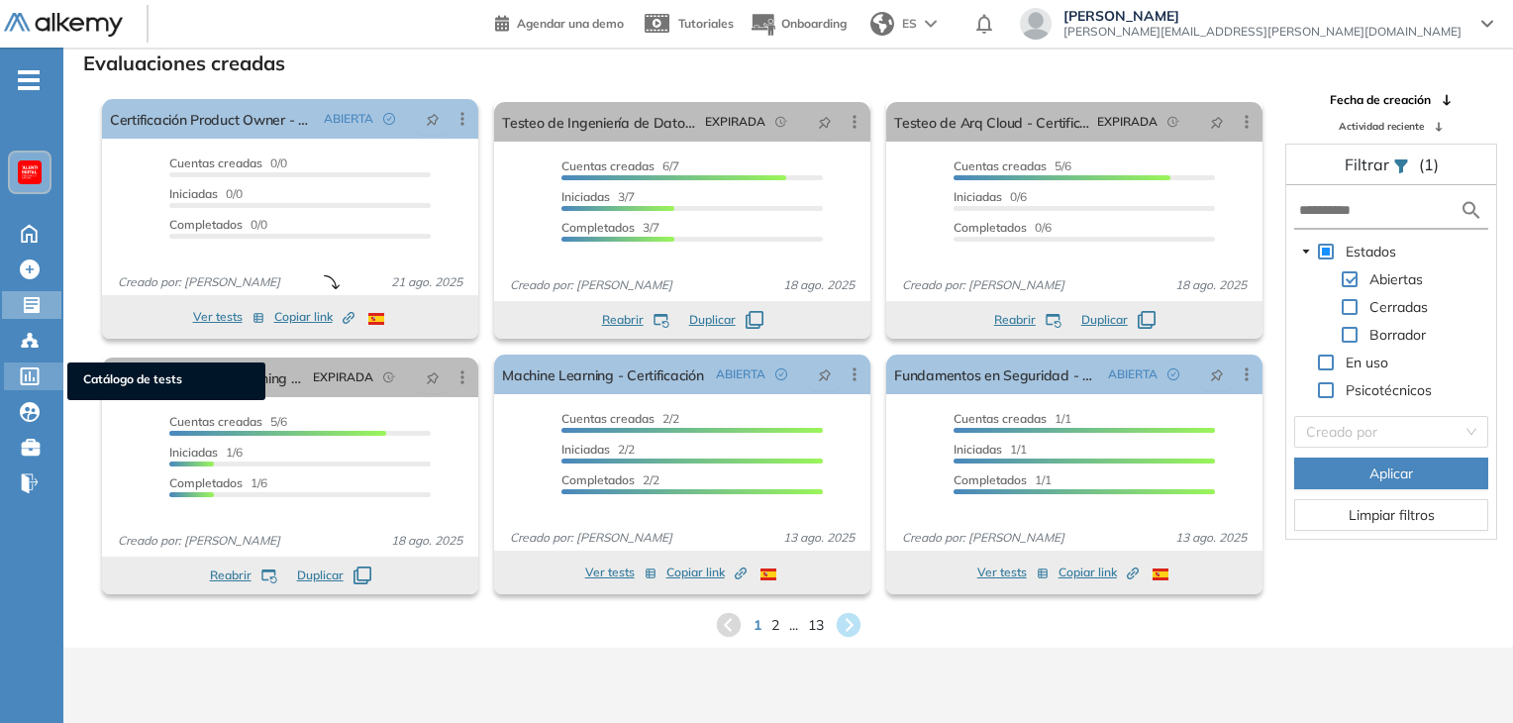
click at [23, 370] on icon at bounding box center [30, 376] width 20 height 18
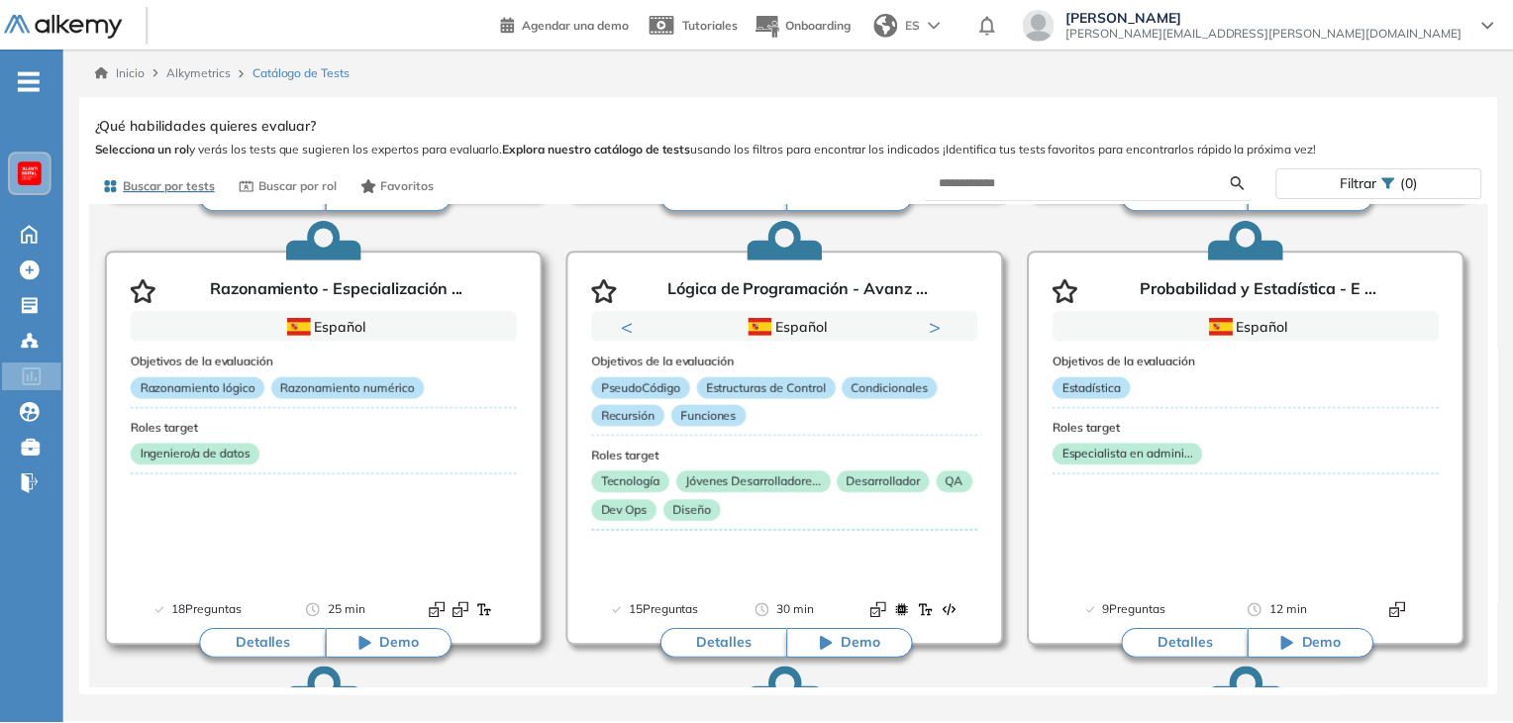
scroll to position [2956, 0]
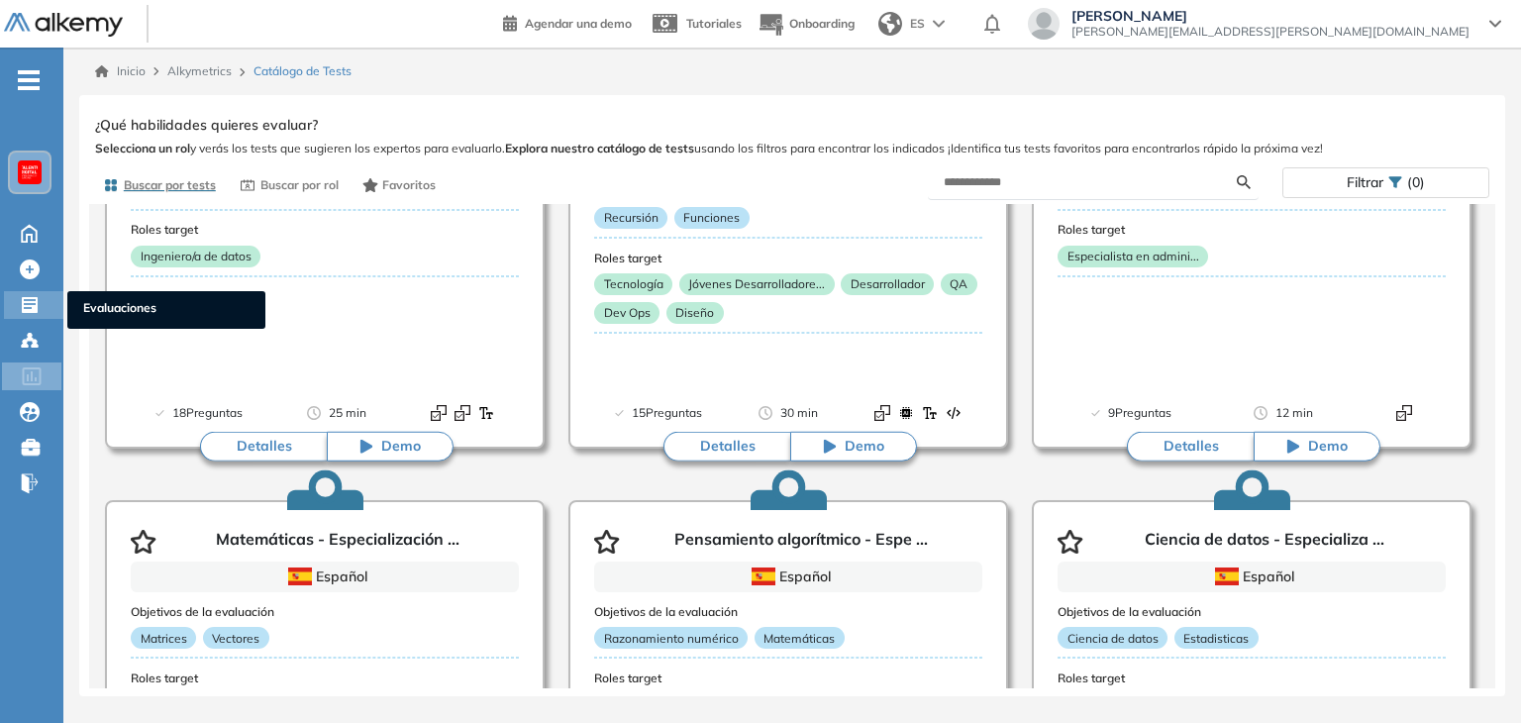
click at [27, 304] on icon at bounding box center [30, 305] width 16 height 16
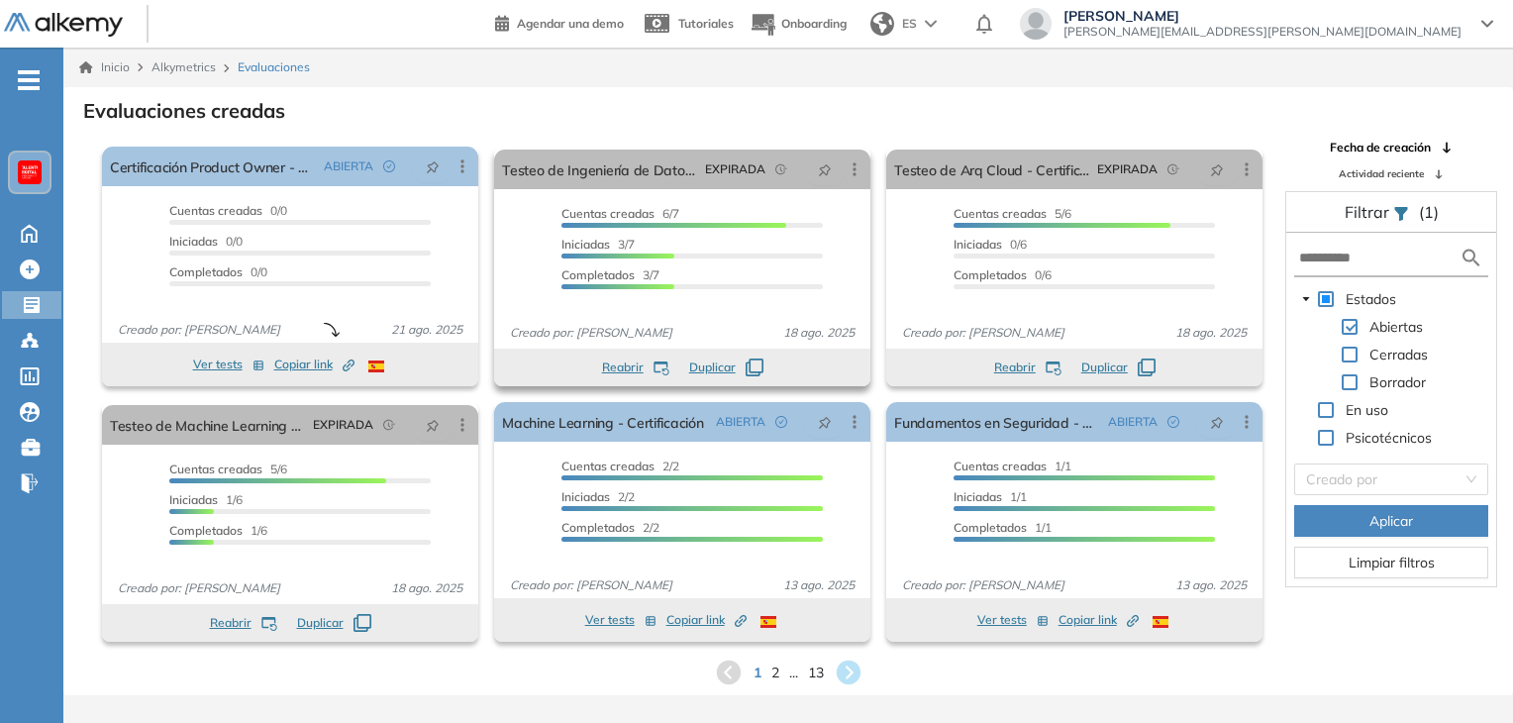
scroll to position [48, 0]
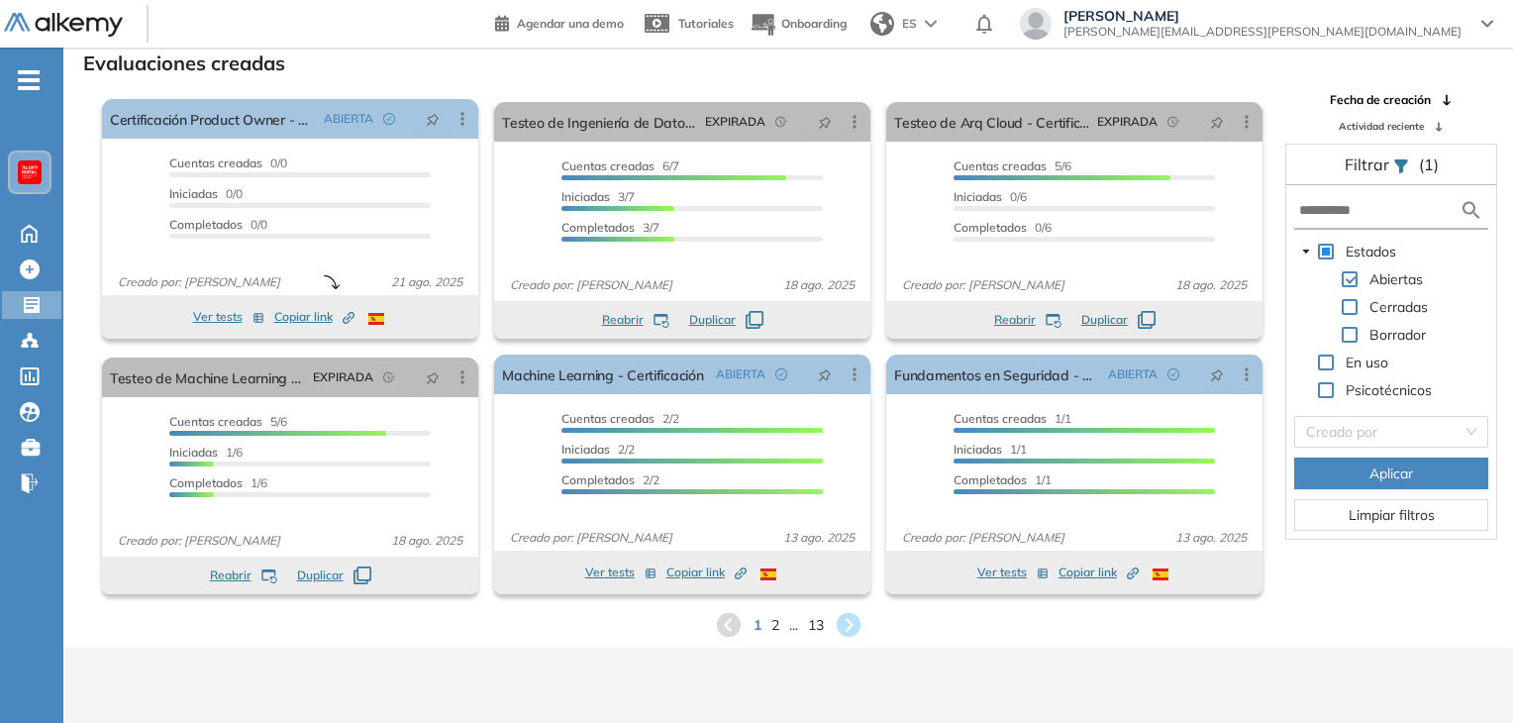
click at [29, 72] on span "-" at bounding box center [29, 78] width 22 height 16
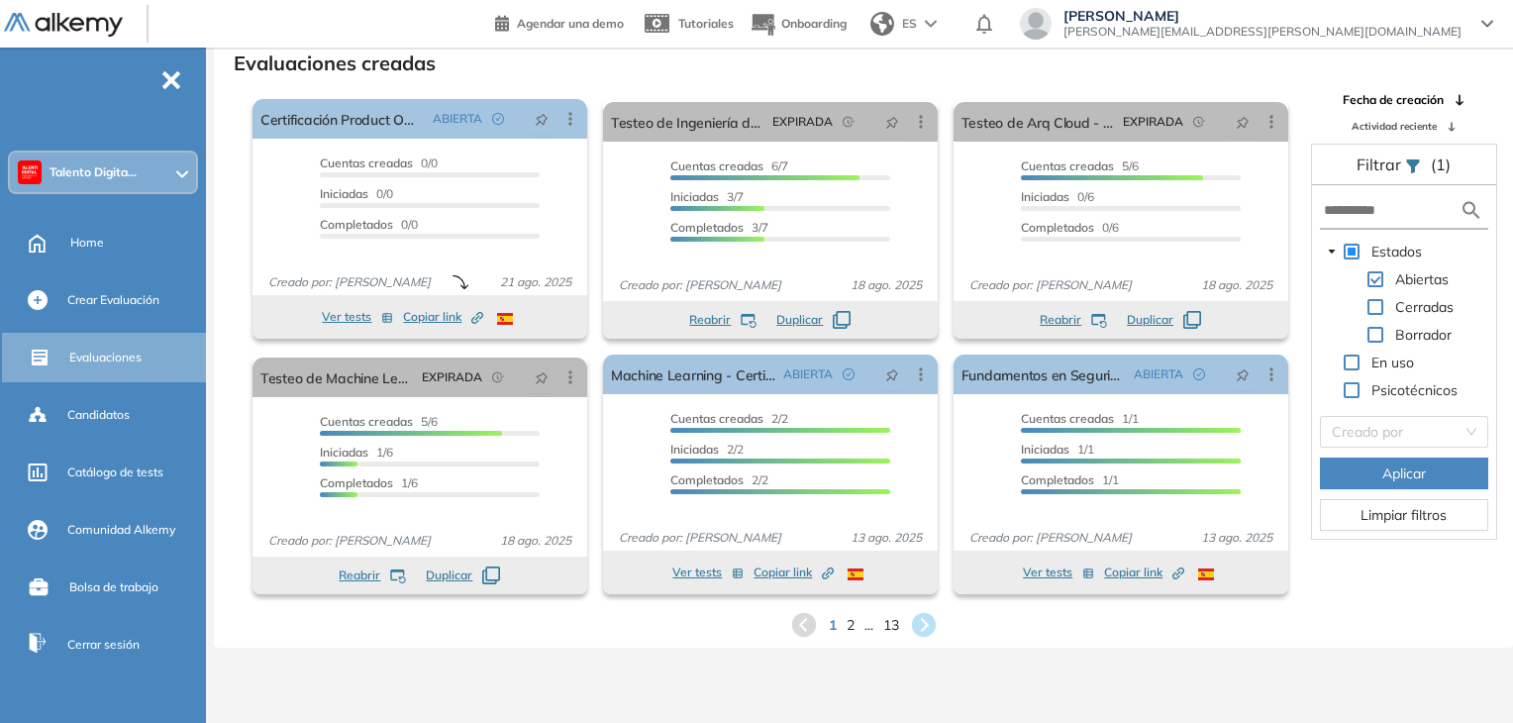
click at [178, 175] on icon at bounding box center [182, 173] width 10 height 5
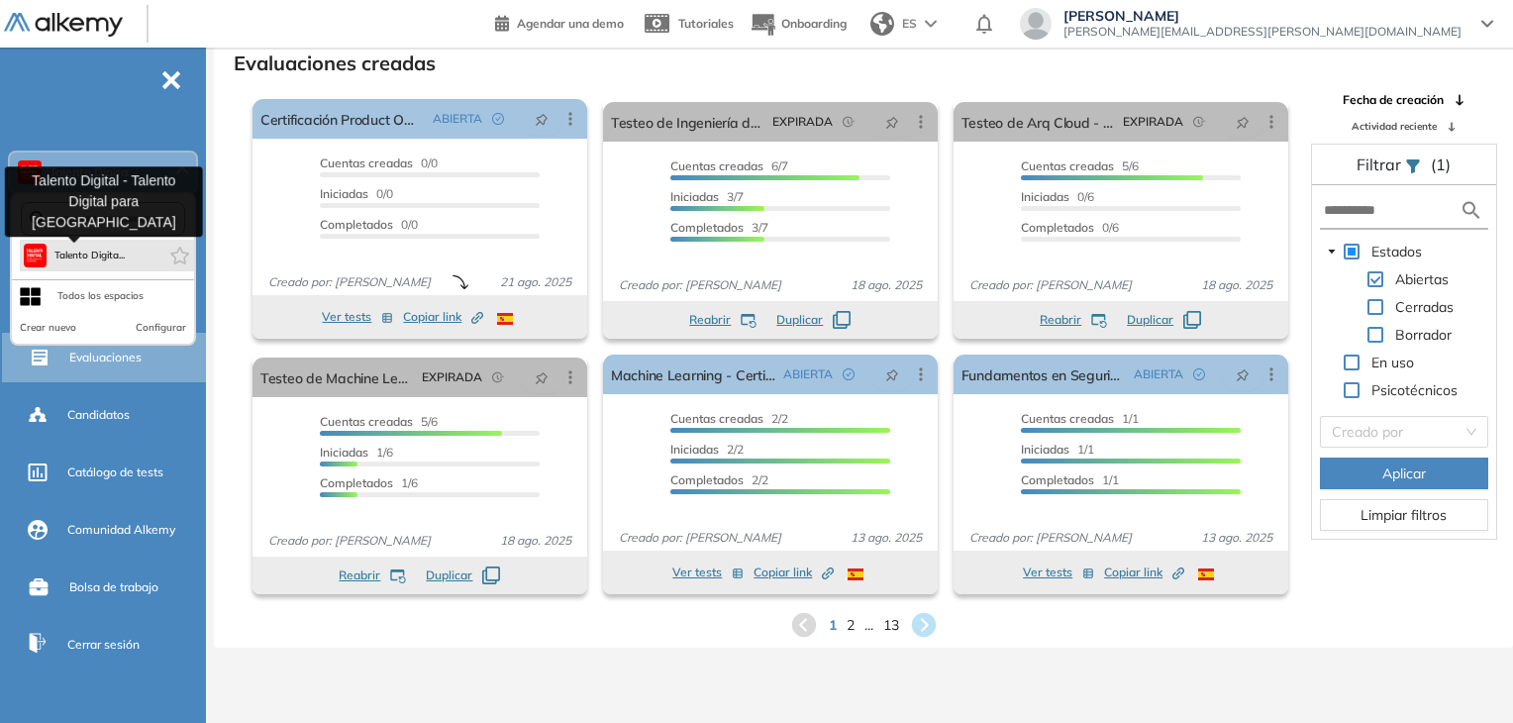
click at [79, 254] on span "Talento Digita..." at bounding box center [89, 255] width 71 height 16
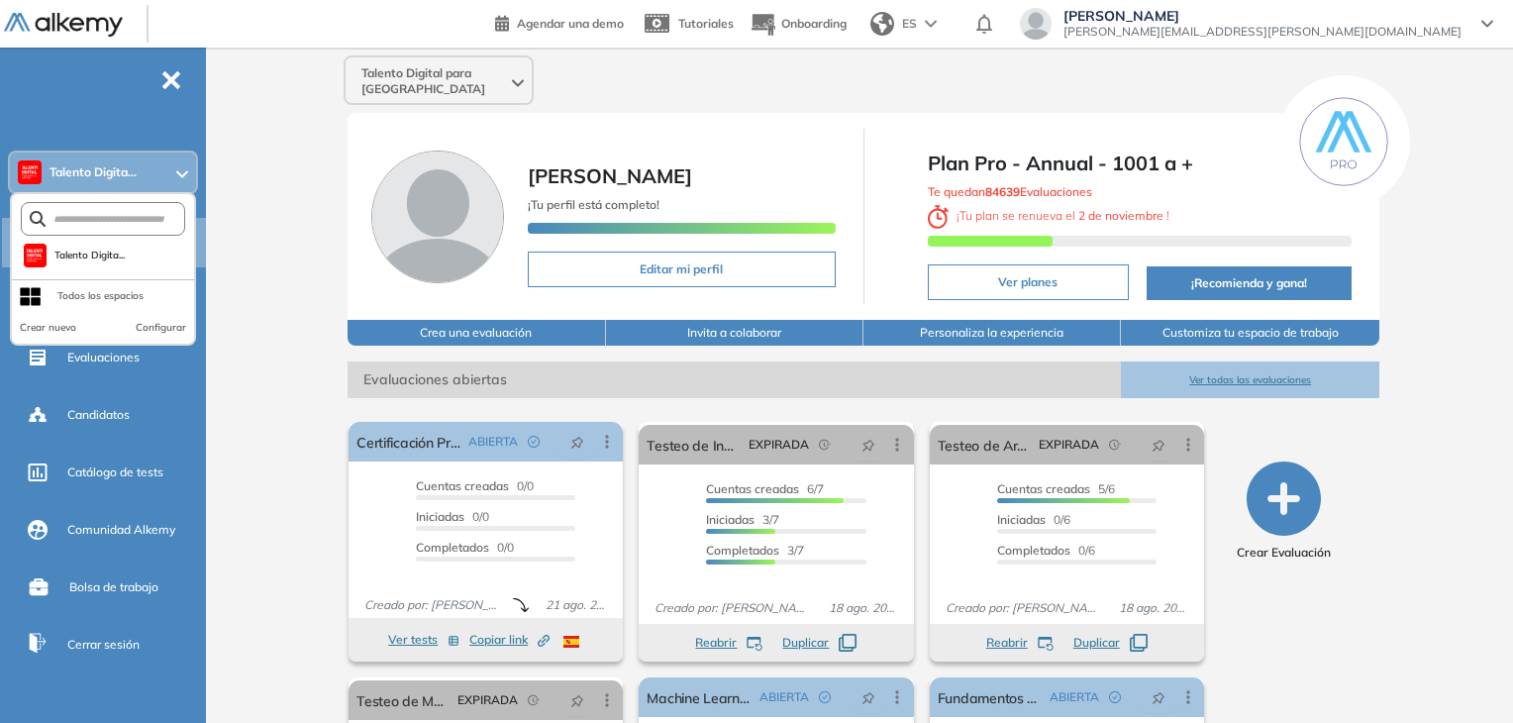
scroll to position [99, 0]
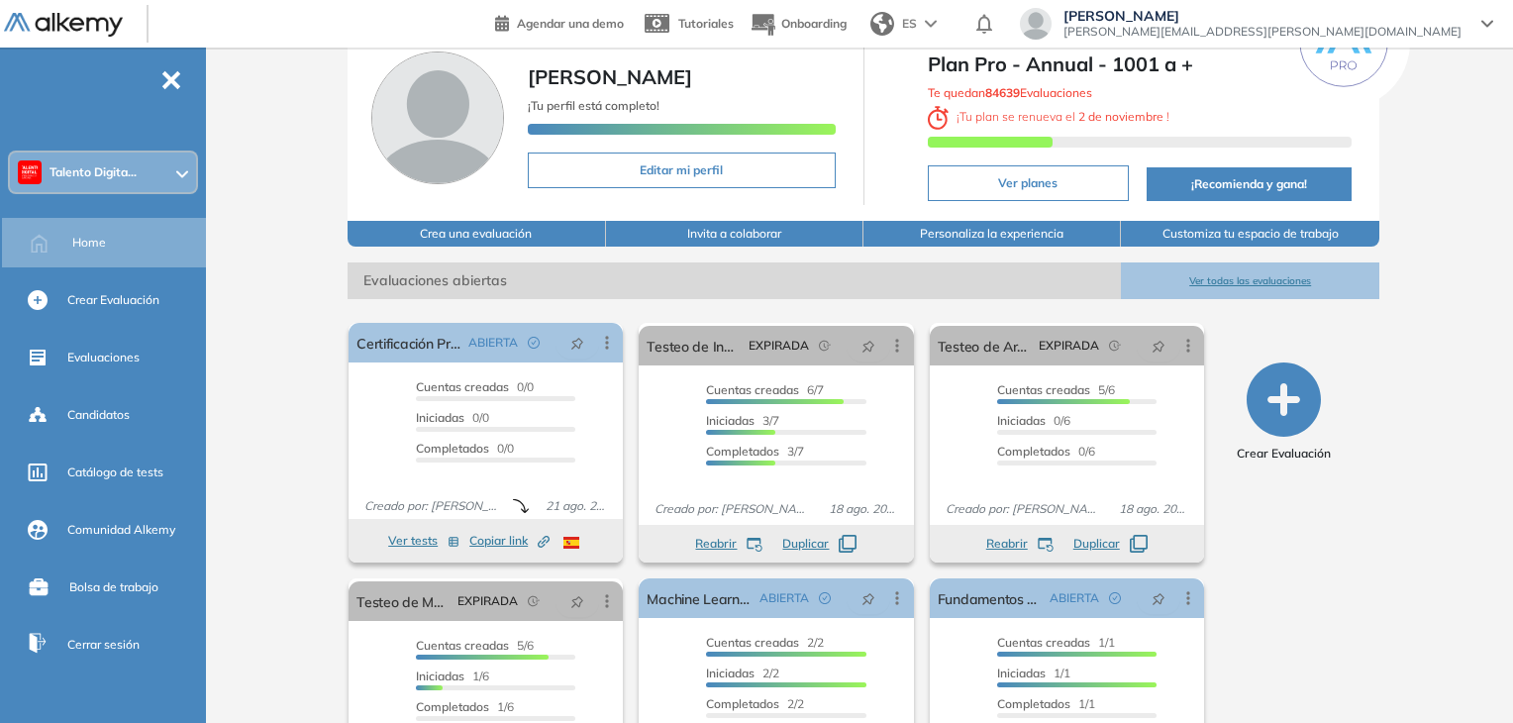
click at [1239, 266] on button "Ver todas las evaluaciones" at bounding box center [1249, 280] width 257 height 37
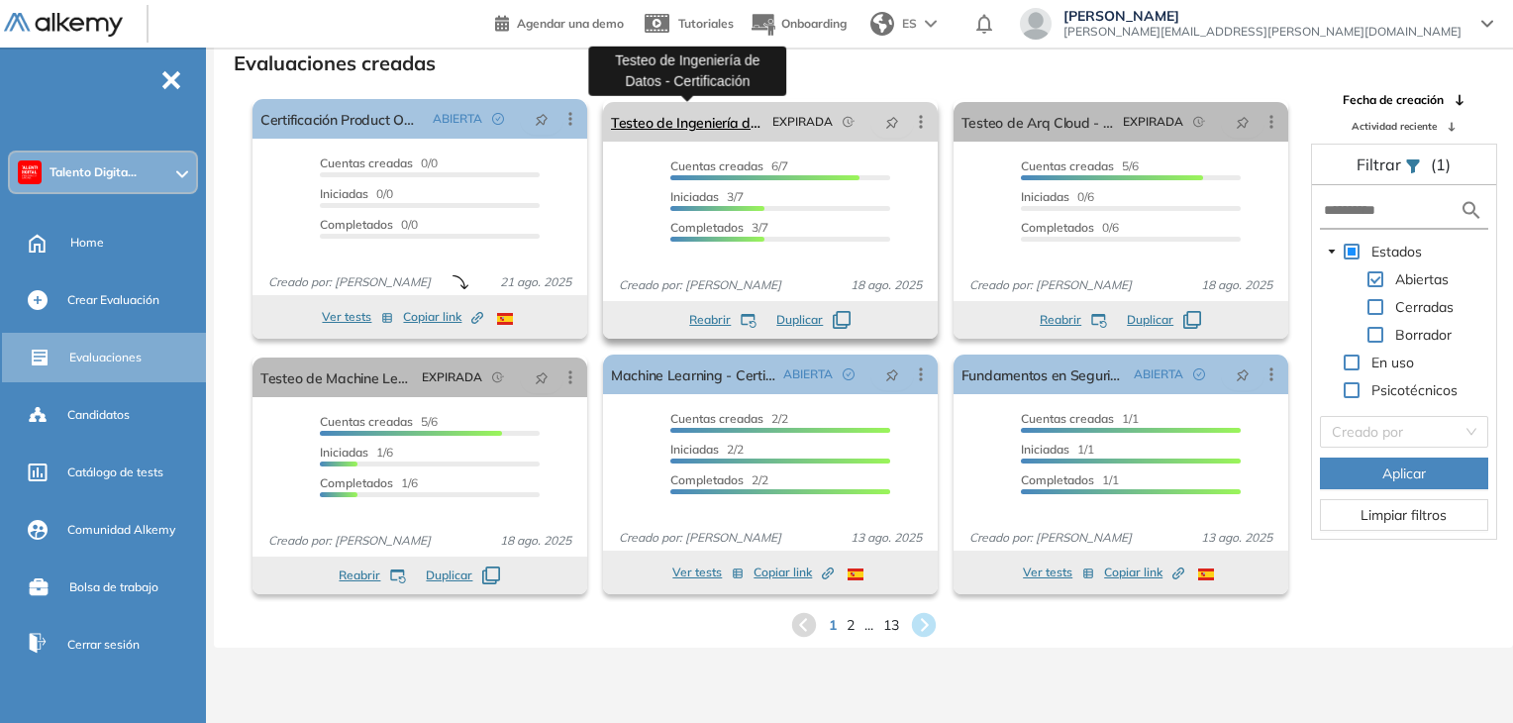
click at [716, 127] on link "Testeo de Ingeniería de Datos - Certificación" at bounding box center [687, 122] width 153 height 40
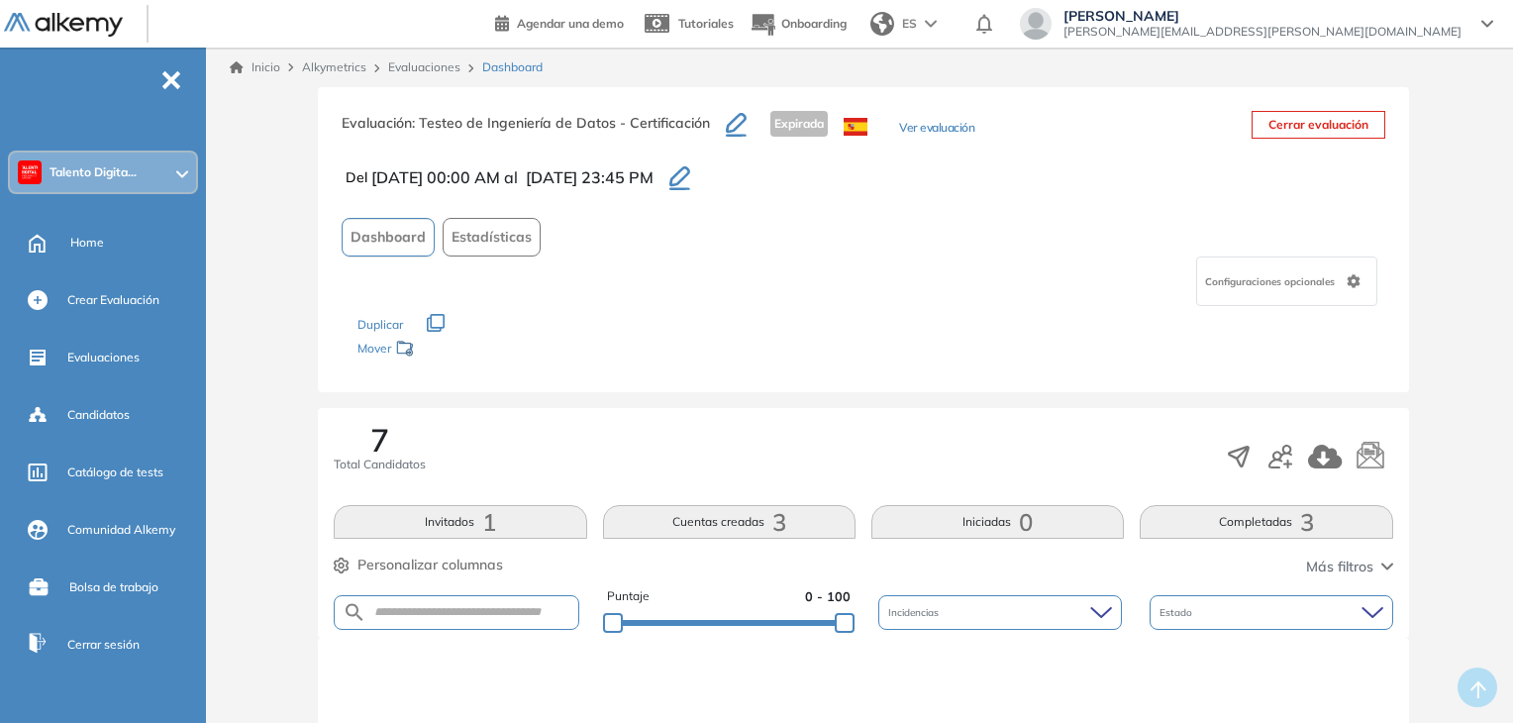
drag, startPoint x: 958, startPoint y: 335, endPoint x: 629, endPoint y: 221, distance: 348.8
click at [957, 334] on div "Los siguientes tests ya no están disponibles o tienen una nueva versión Revisa …" at bounding box center [863, 337] width 1012 height 62
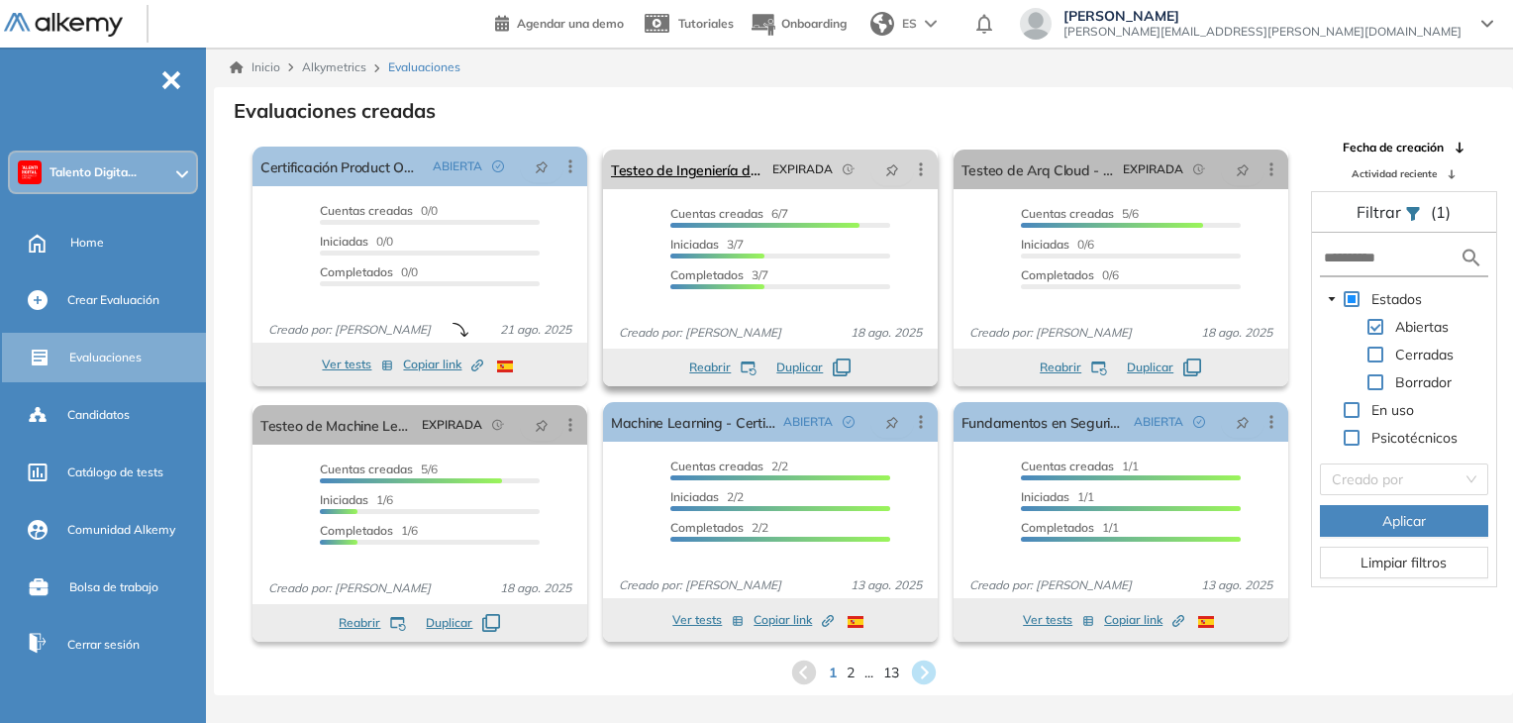
click at [918, 173] on icon at bounding box center [921, 169] width 20 height 20
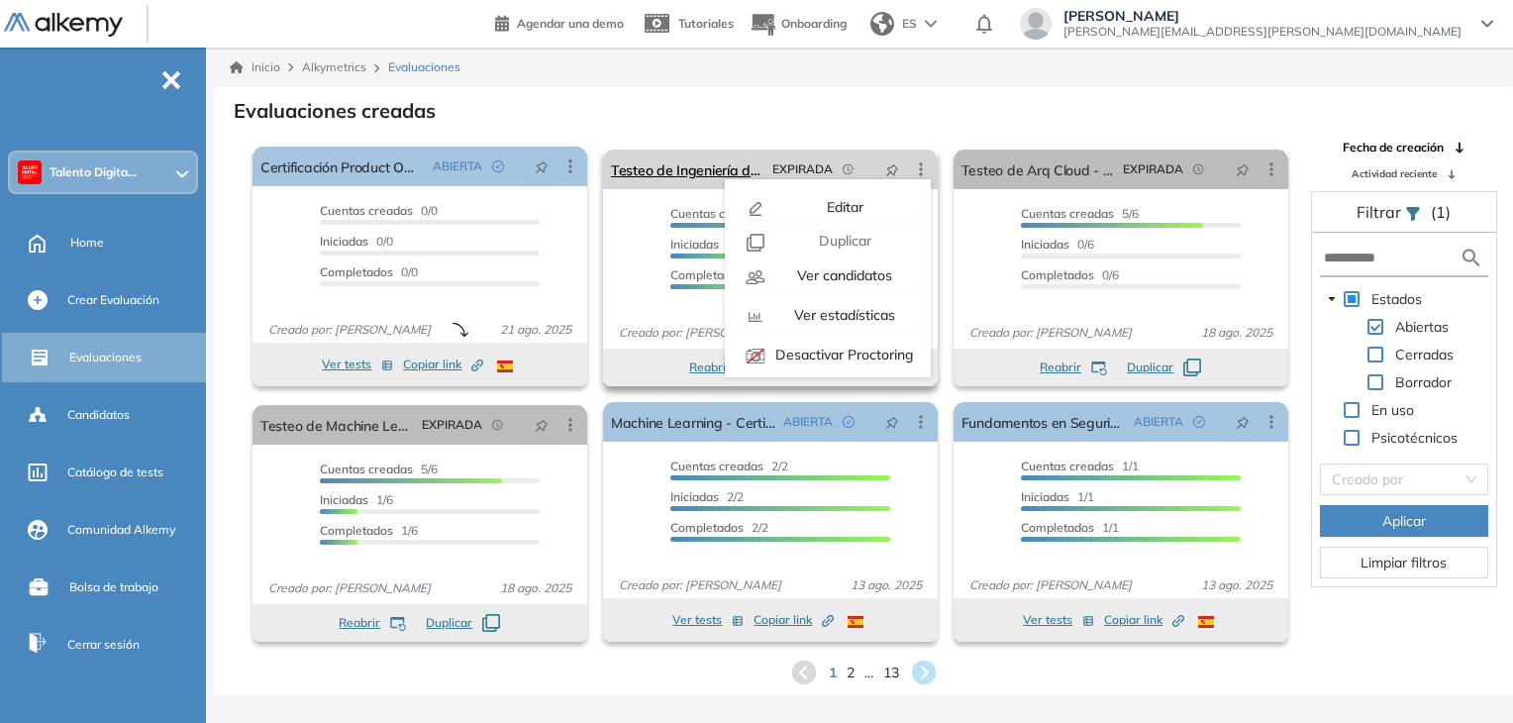
click at [919, 173] on icon at bounding box center [921, 169] width 20 height 20
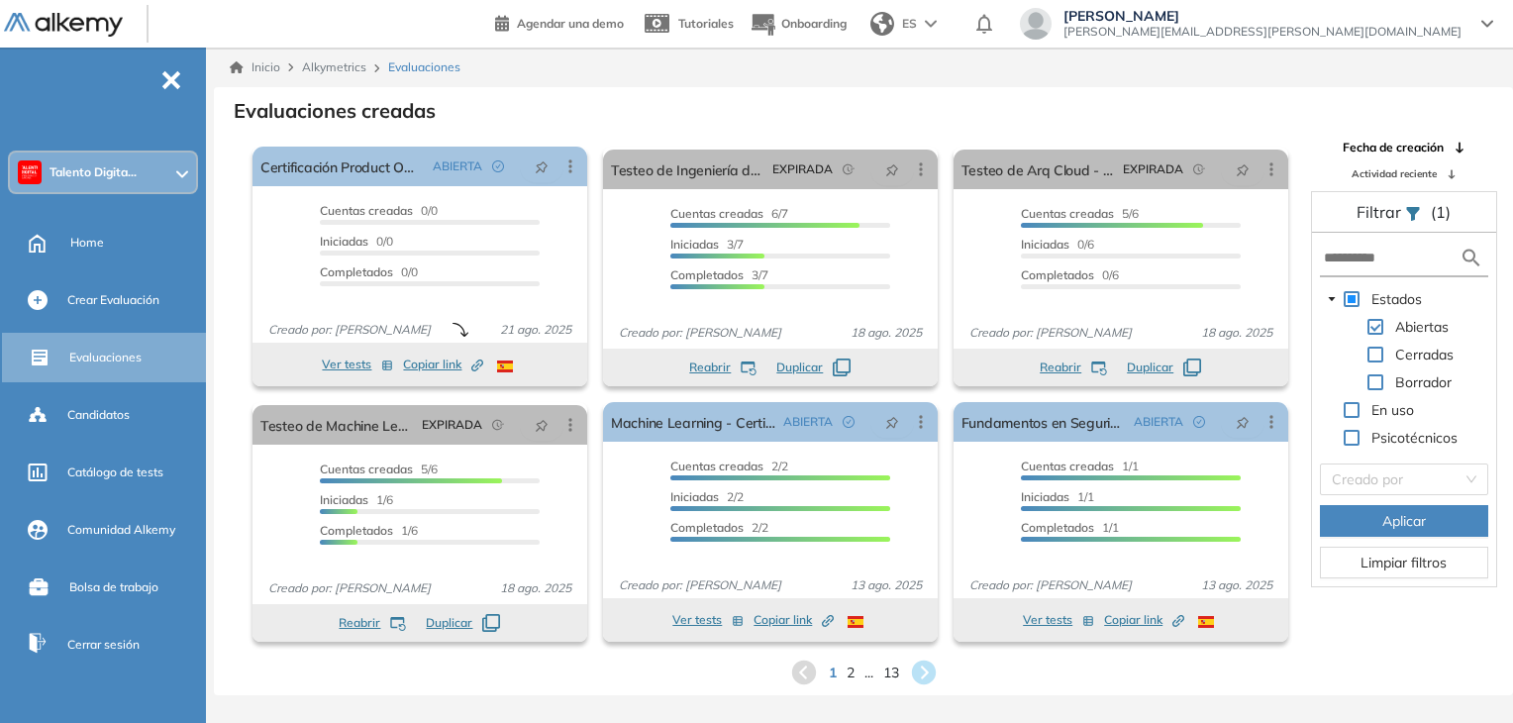
click at [94, 175] on span "Talento Digita..." at bounding box center [92, 172] width 87 height 16
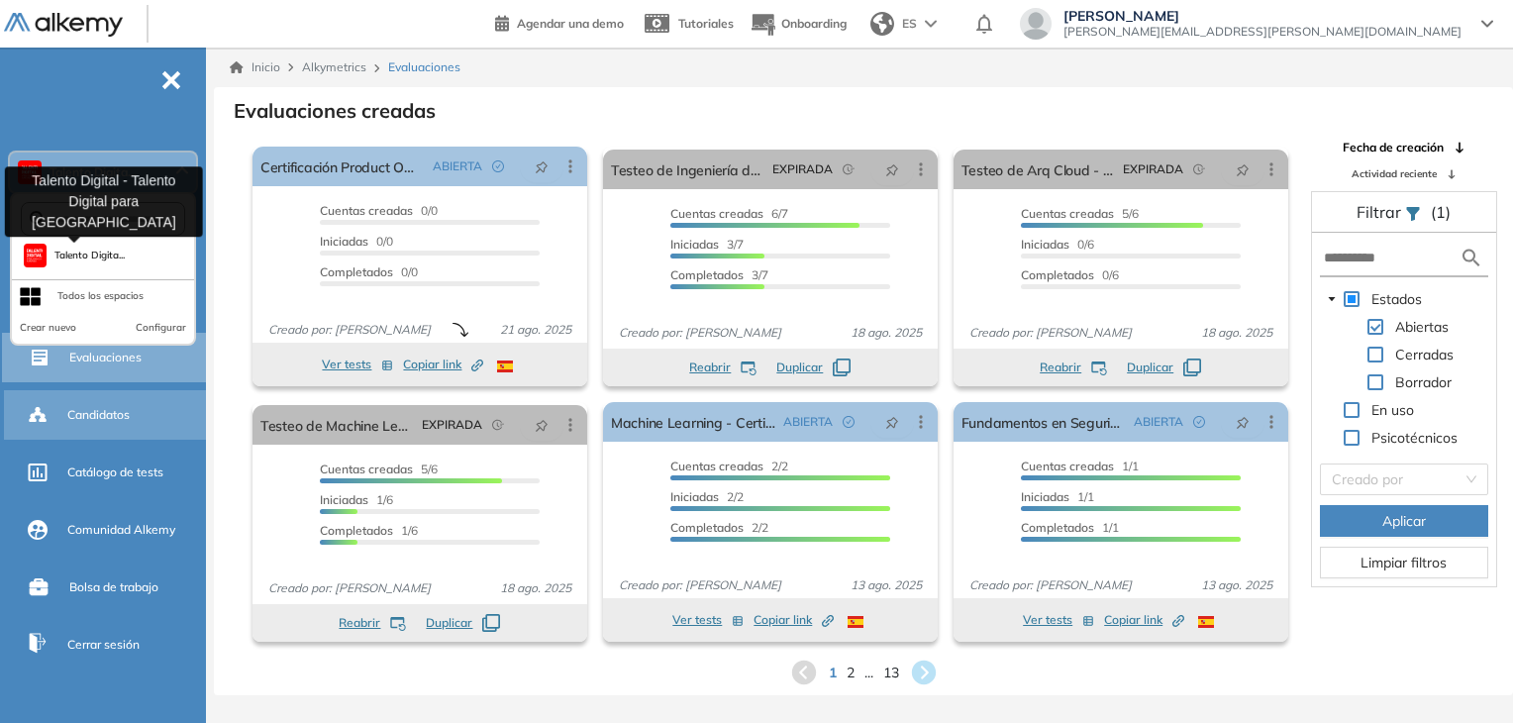
drag, startPoint x: 88, startPoint y: 257, endPoint x: 151, endPoint y: 409, distance: 164.2
click at [88, 256] on span "Talento Digita..." at bounding box center [89, 255] width 71 height 16
